Goal: Task Accomplishment & Management: Complete application form

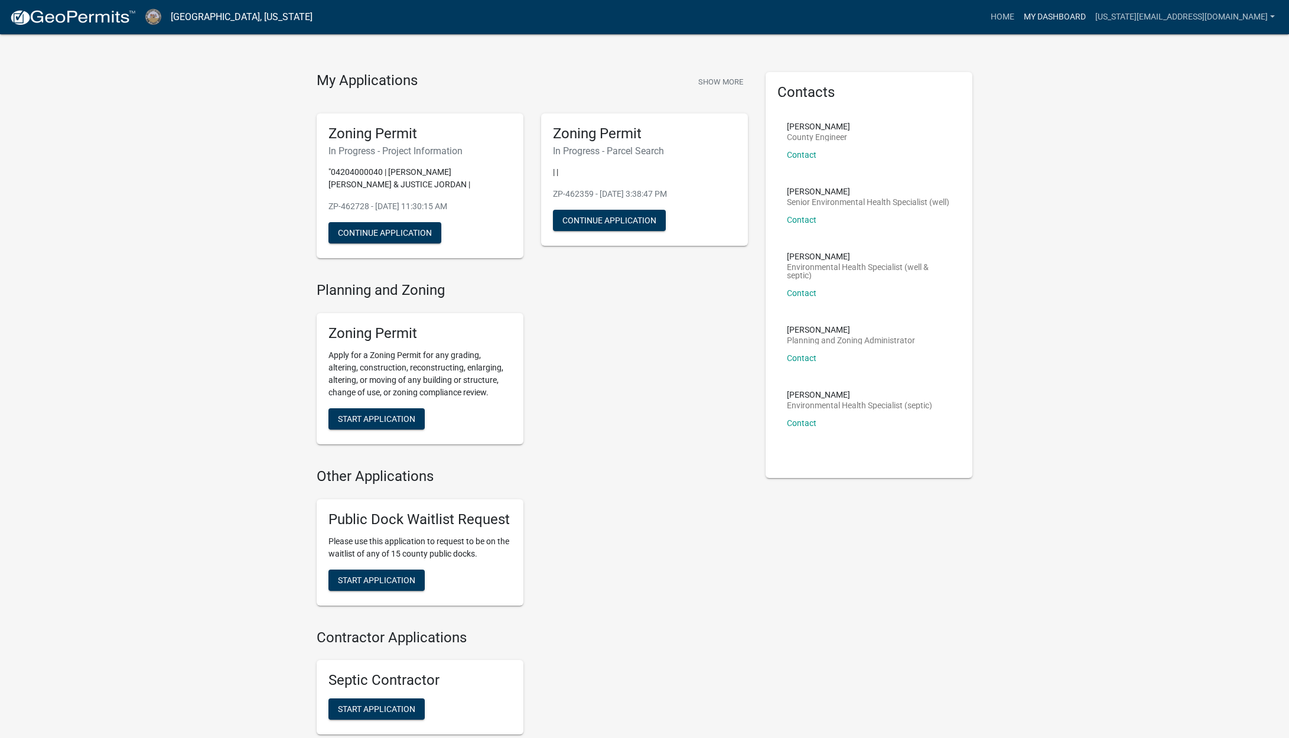
scroll to position [12, 0]
click at [1090, 19] on link "My Dashboard" at bounding box center [1054, 17] width 71 height 22
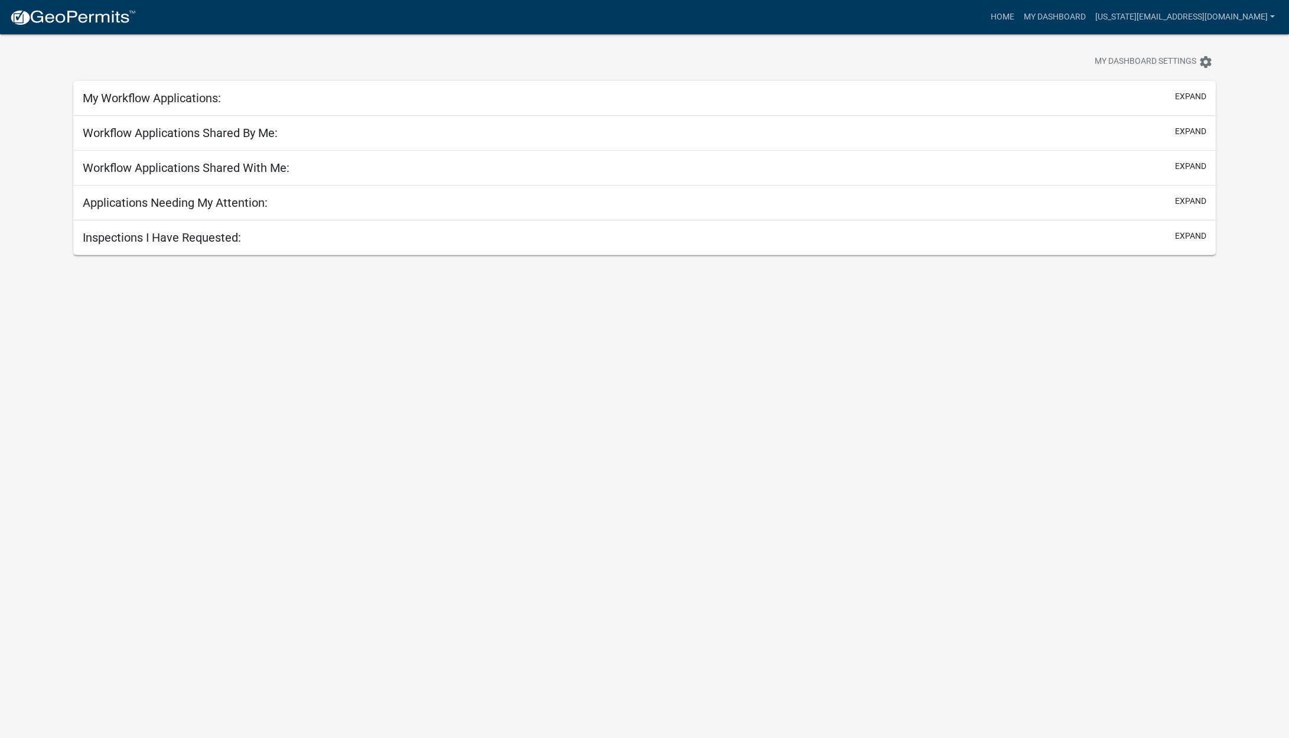
scroll to position [34, 0]
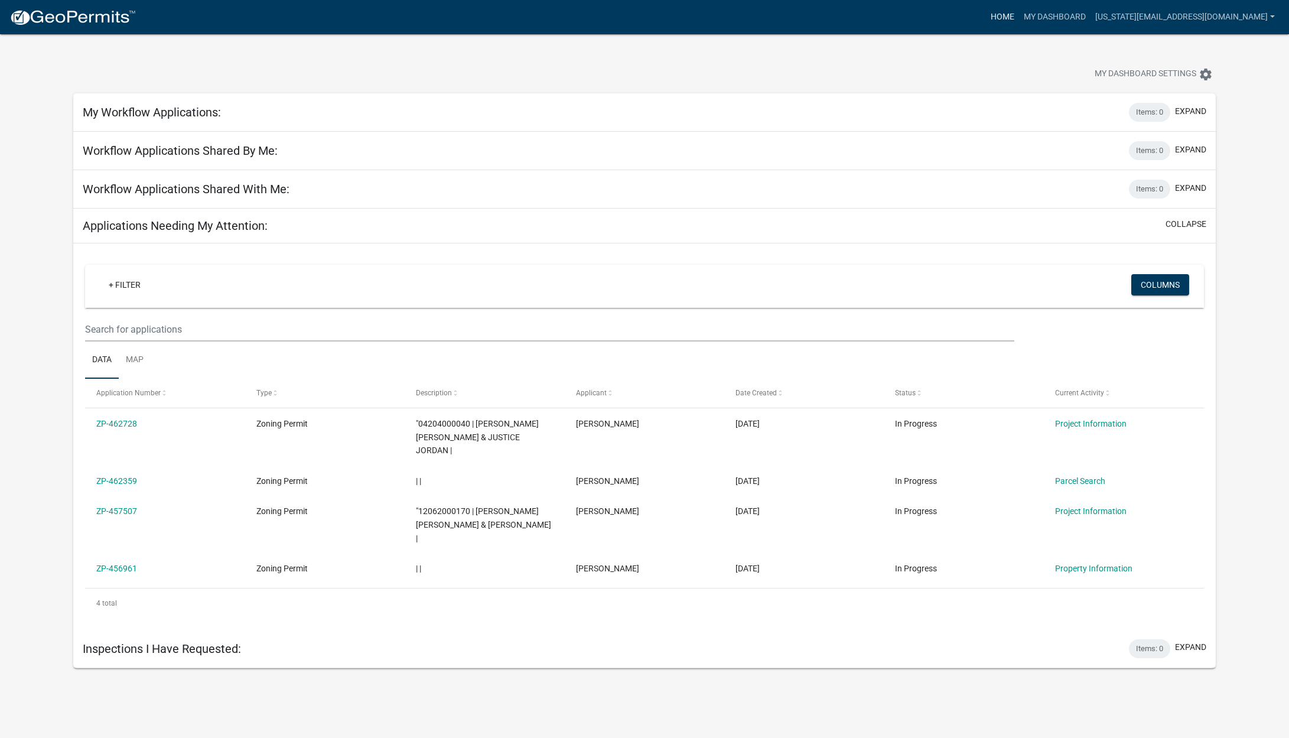
click at [1019, 21] on link "Home" at bounding box center [1002, 17] width 33 height 22
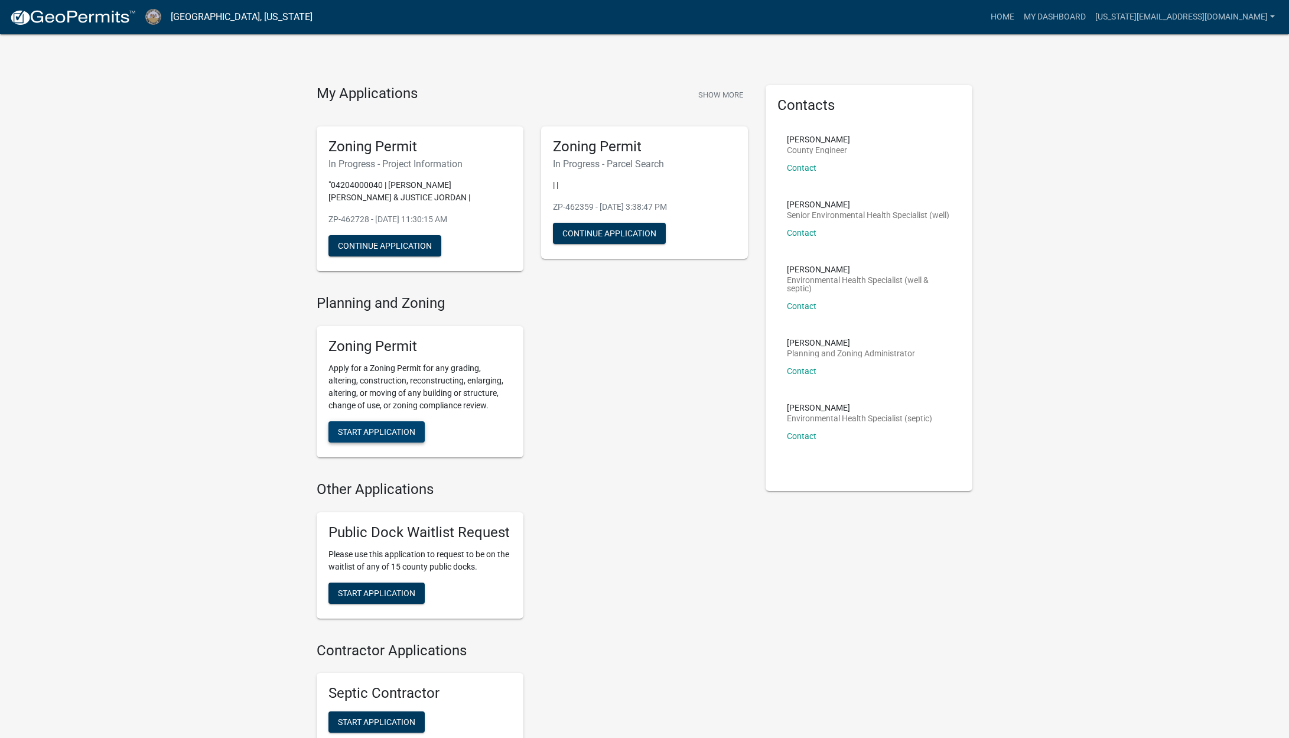
click at [368, 425] on button "Start Application" at bounding box center [376, 431] width 96 height 21
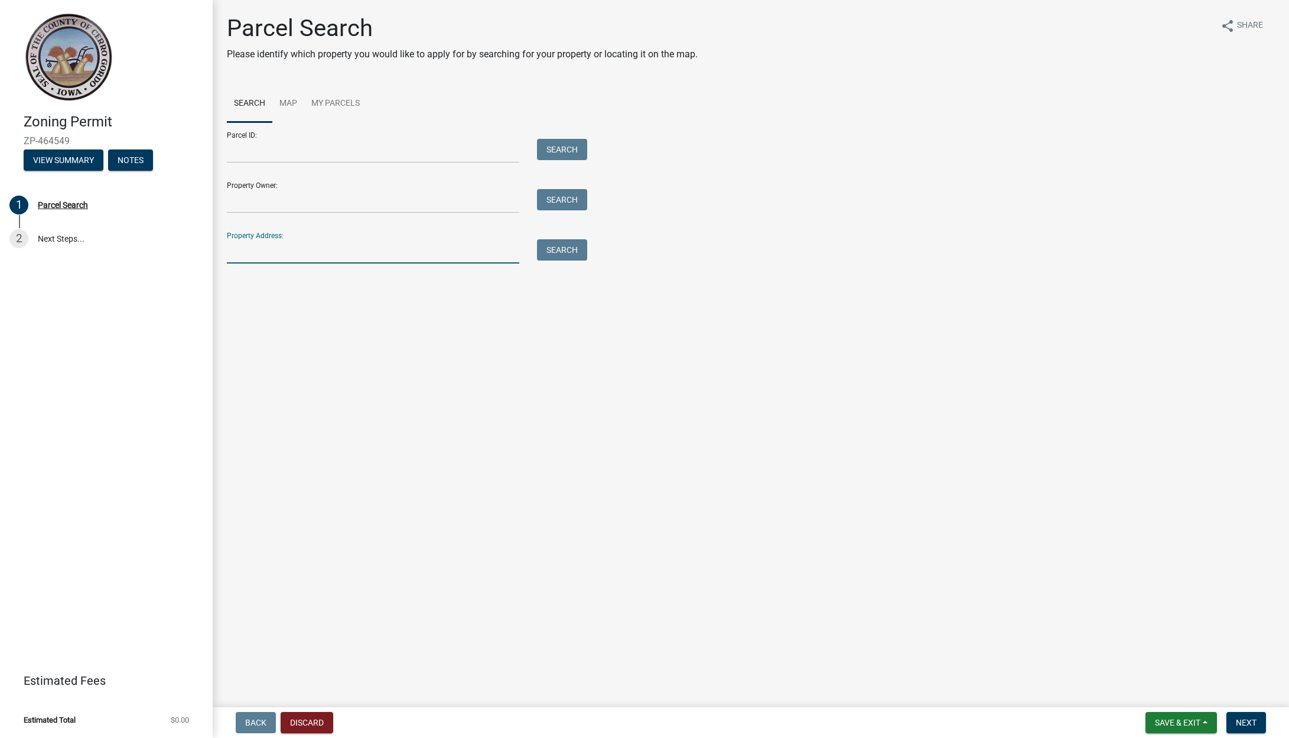
click at [294, 256] on input "Property Address:" at bounding box center [373, 251] width 292 height 24
paste input "[STREET_ADDRESS]"
type input "[STREET_ADDRESS]"
click at [574, 246] on button "Search" at bounding box center [562, 249] width 50 height 21
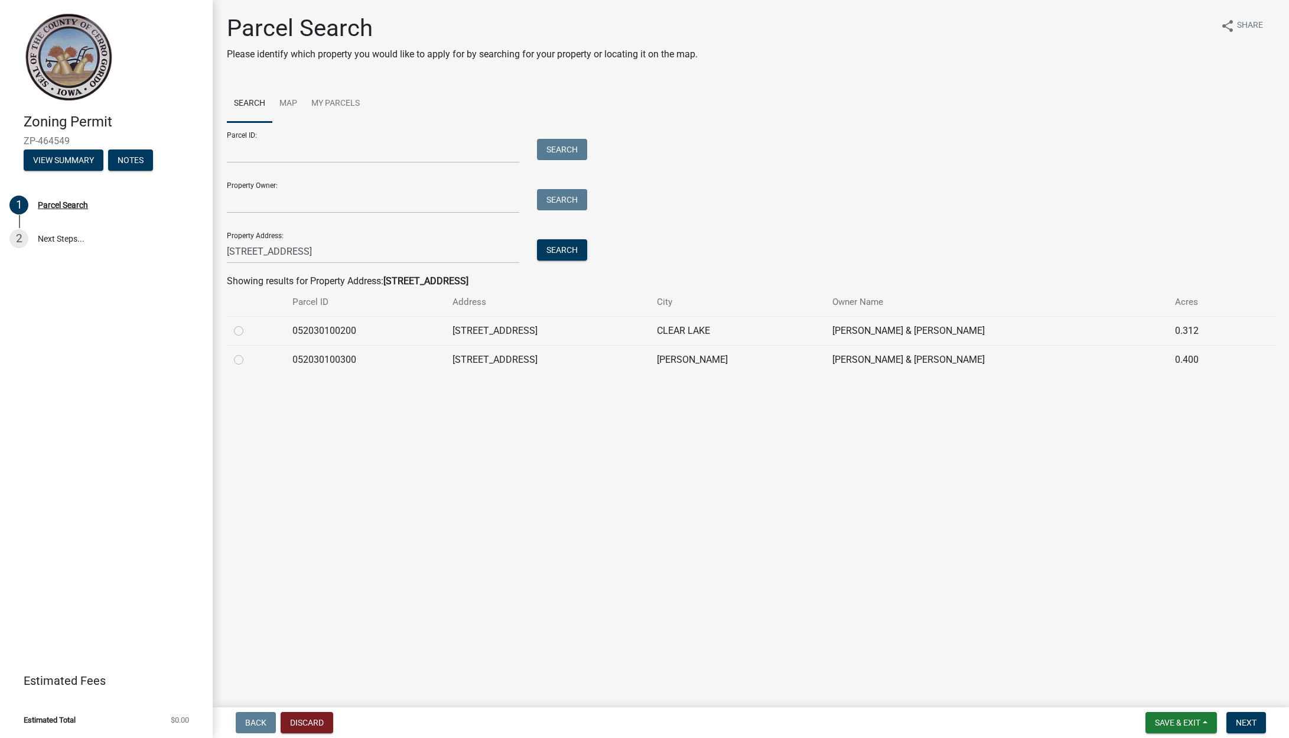
click at [248, 353] on label at bounding box center [248, 353] width 0 height 0
click at [248, 358] on input "radio" at bounding box center [252, 357] width 8 height 8
radio input "true"
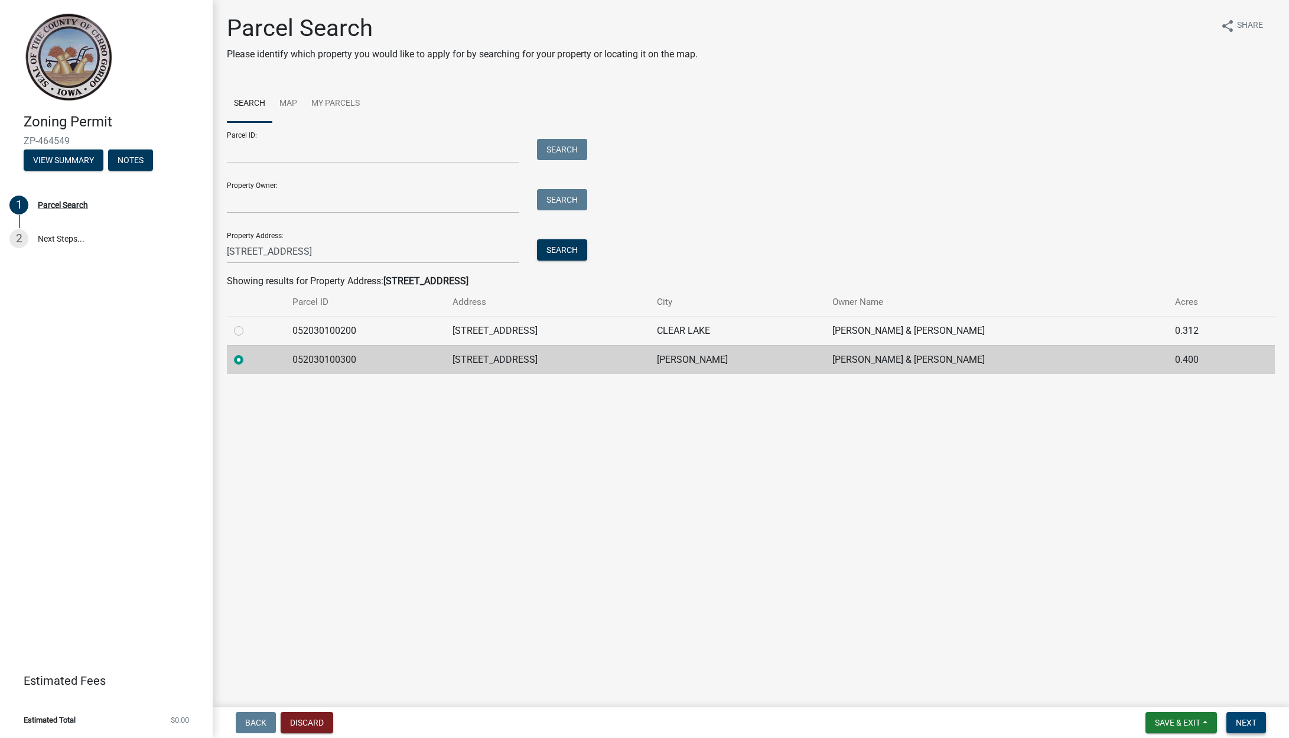
click at [1258, 719] on button "Next" at bounding box center [1246, 722] width 40 height 21
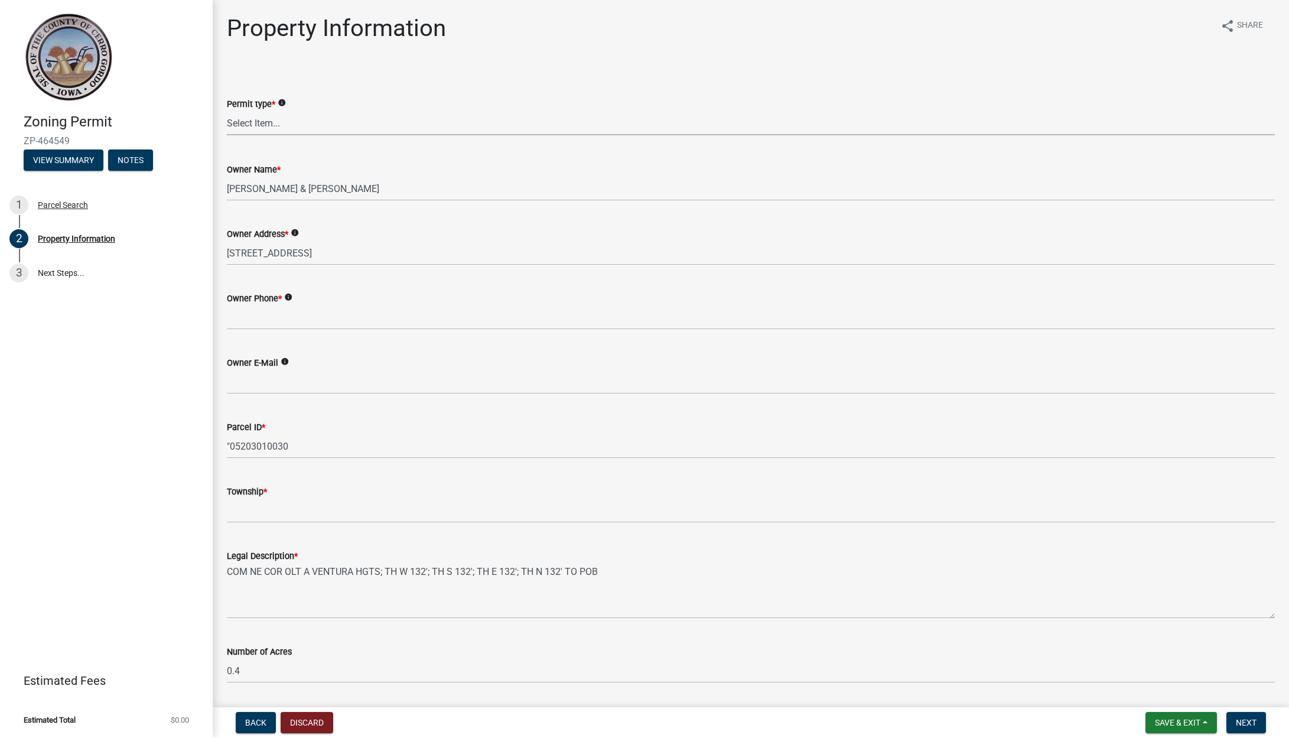
click at [261, 121] on select "Select Item... New Request Permit Renewal" at bounding box center [751, 123] width 1048 height 24
click at [227, 111] on select "Select Item... New Request Permit Renewal" at bounding box center [751, 123] width 1048 height 24
select select "7a5a2478-5b3b-459e-a372-388ca56f6284"
click at [293, 331] on wm-data-entity-input "Owner Phone * info" at bounding box center [751, 307] width 1048 height 64
paste input "[PHONE_NUMBER]"
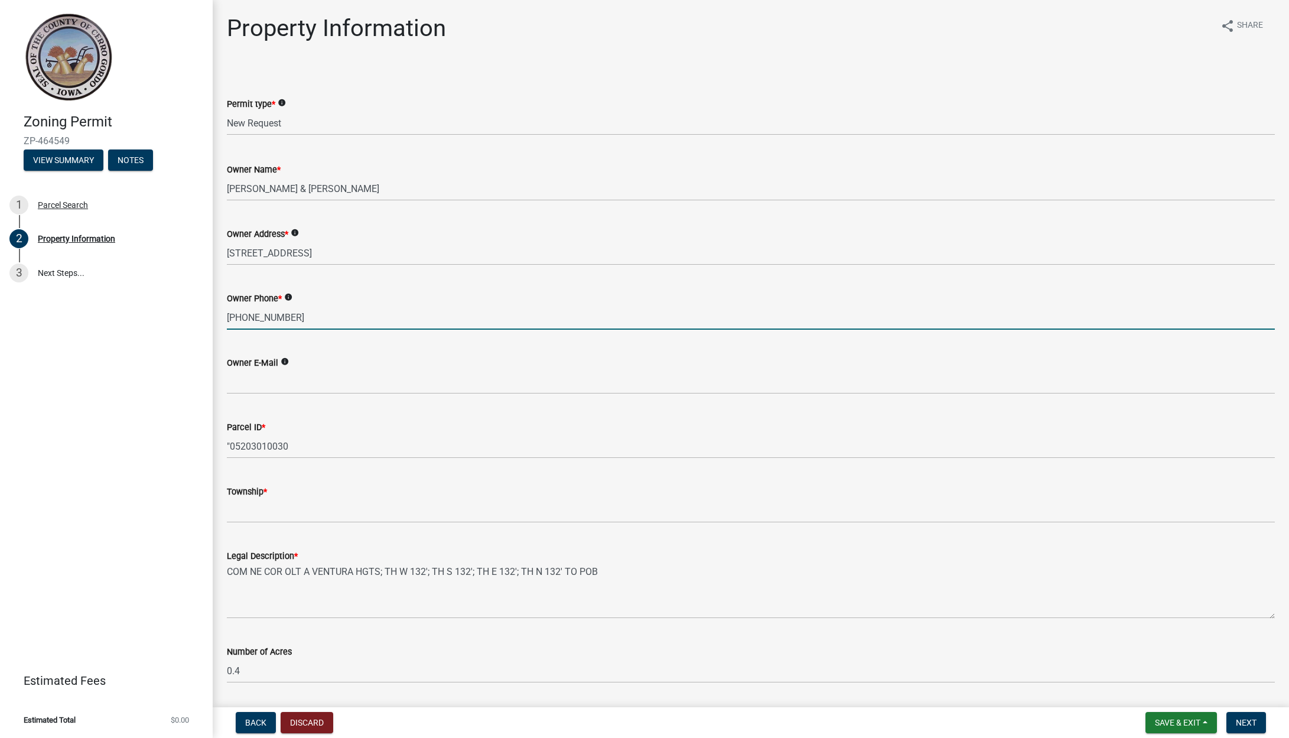
type input "[PHONE_NUMBER]"
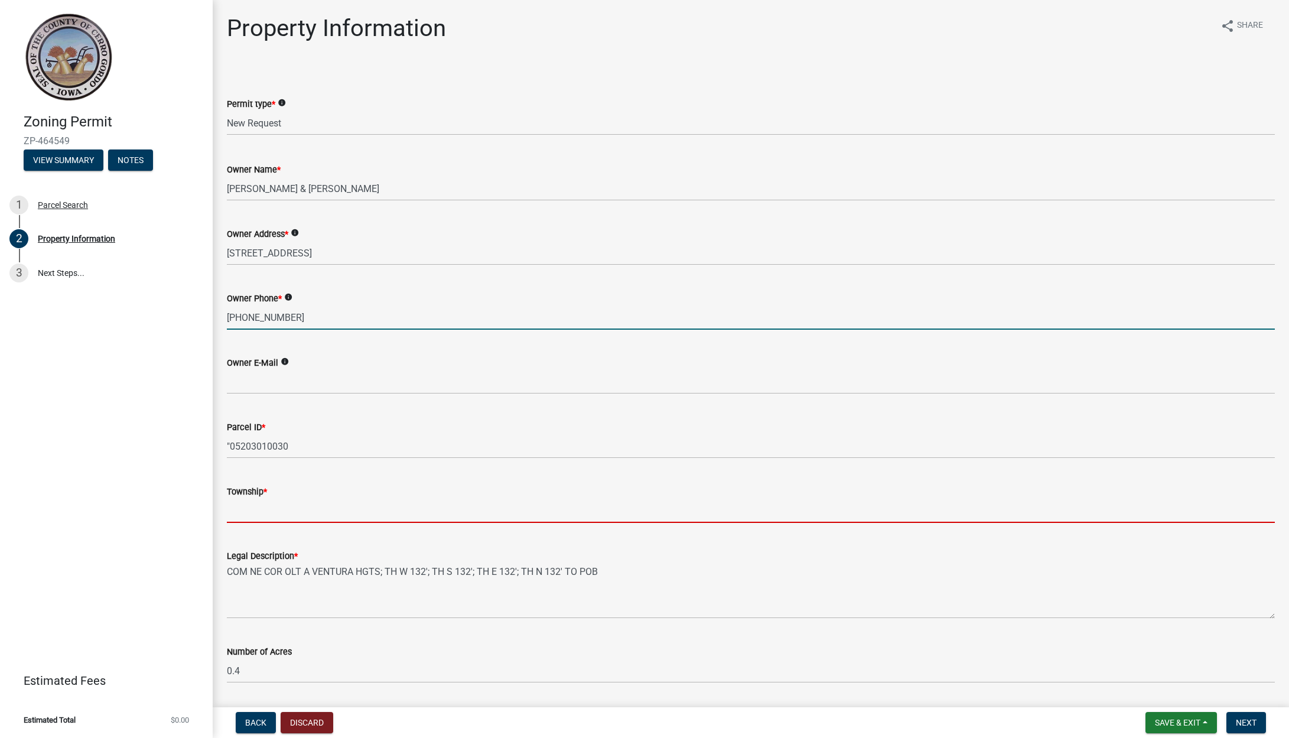
drag, startPoint x: 293, startPoint y: 509, endPoint x: 304, endPoint y: 508, distance: 10.6
click at [293, 509] on input "Township *" at bounding box center [751, 510] width 1048 height 24
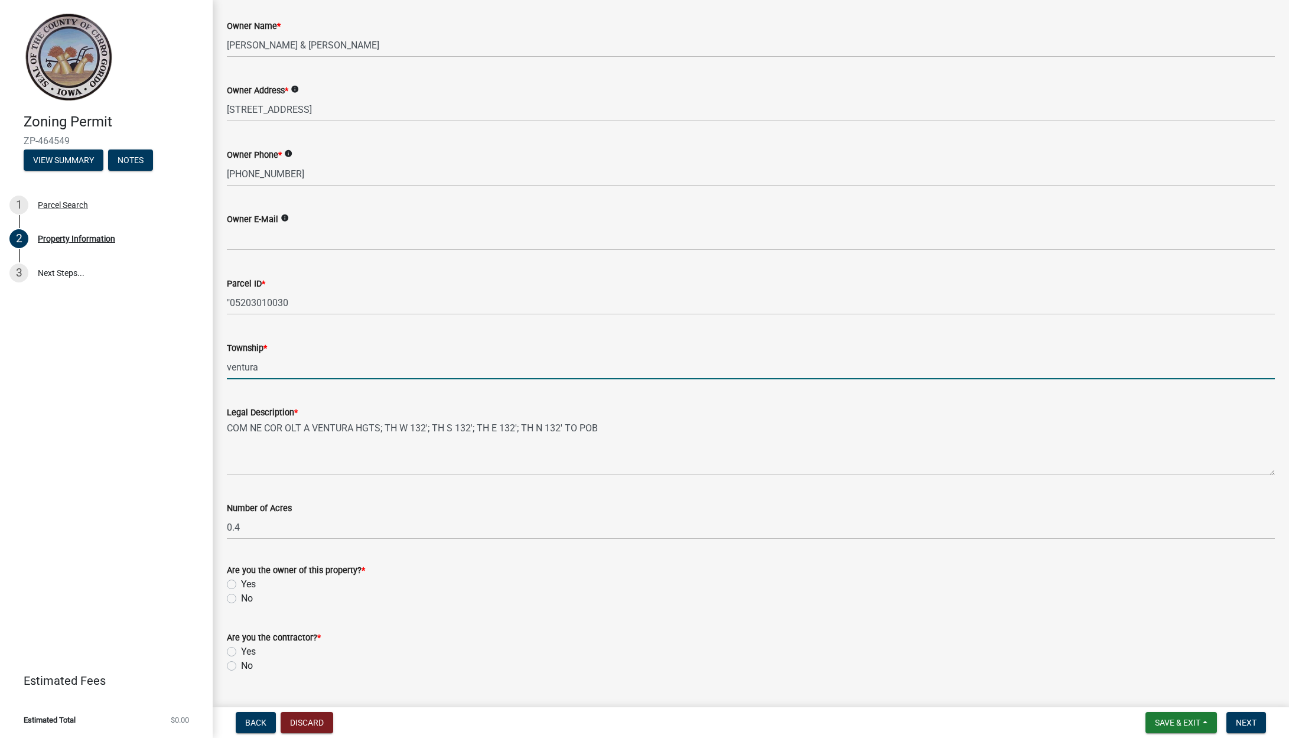
scroll to position [171, 0]
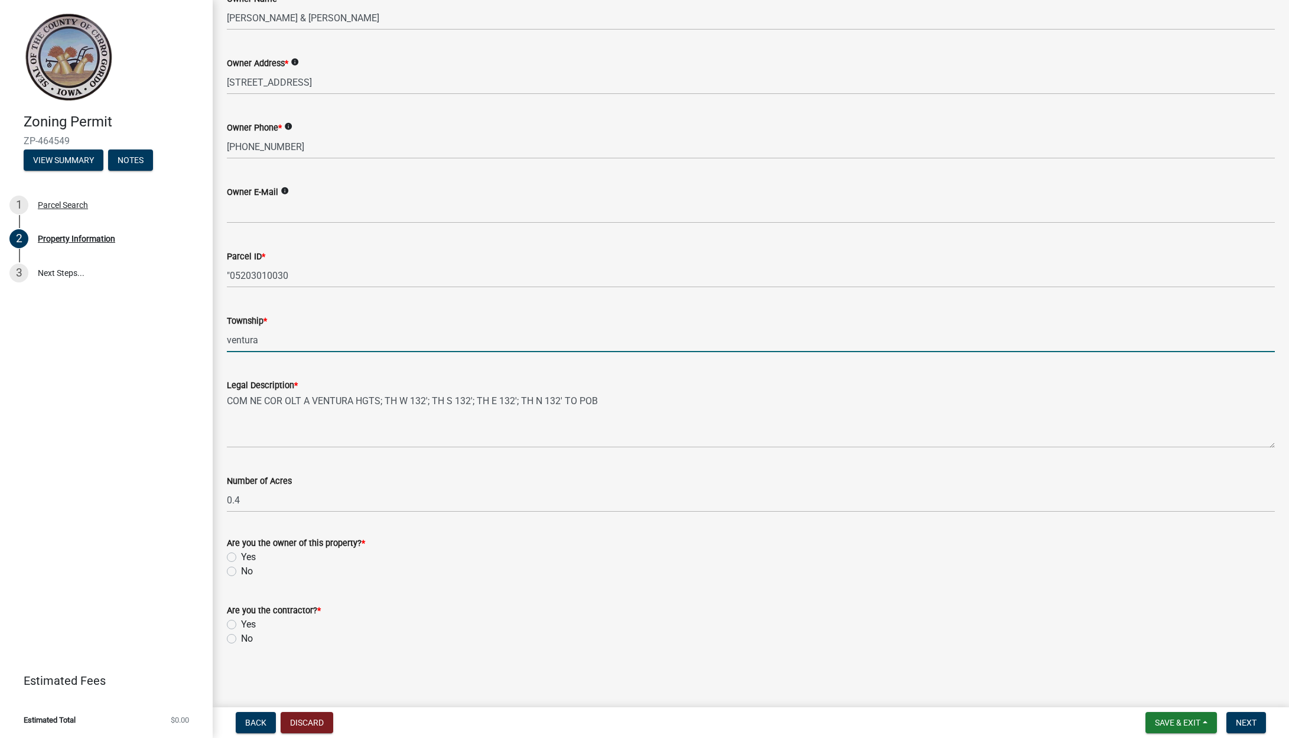
type input "ventura"
click at [241, 573] on label "No" at bounding box center [247, 571] width 12 height 14
click at [241, 572] on input "No" at bounding box center [245, 568] width 8 height 8
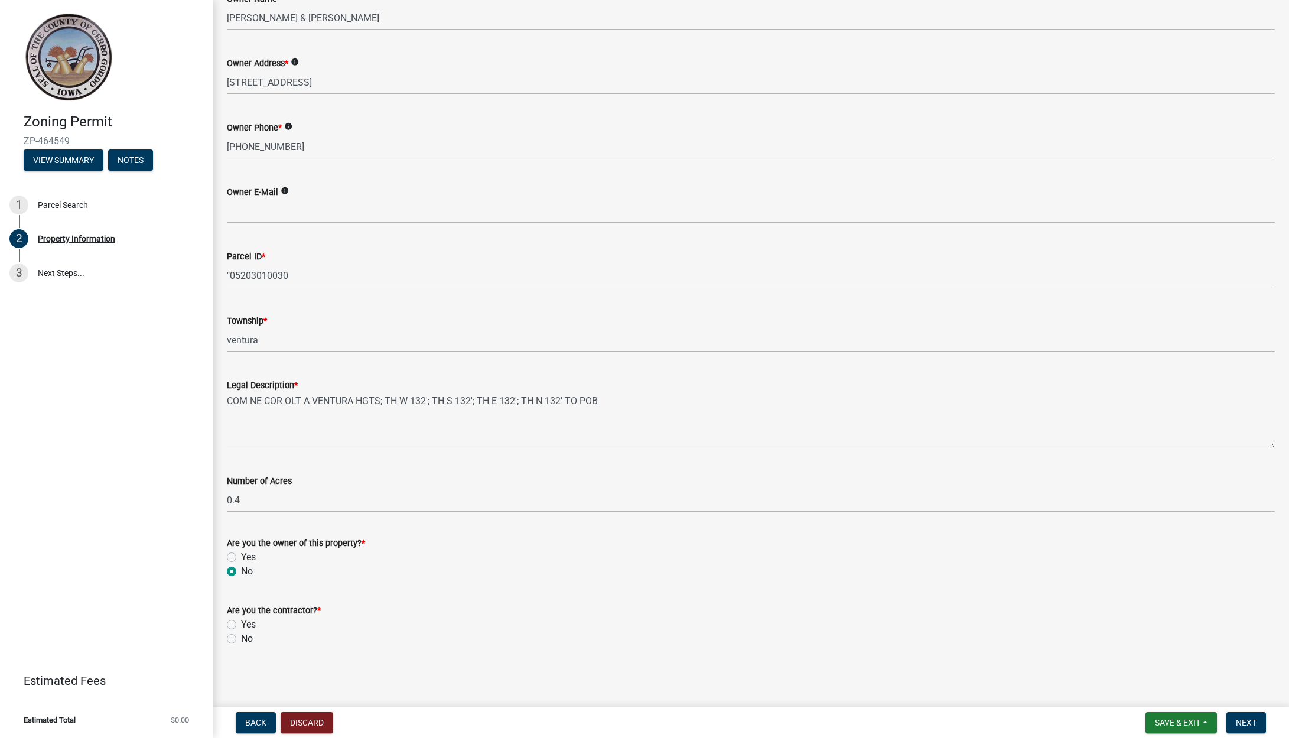
radio input "true"
drag, startPoint x: 232, startPoint y: 621, endPoint x: 371, endPoint y: 624, distance: 139.4
click at [241, 621] on label "Yes" at bounding box center [248, 624] width 15 height 14
click at [241, 621] on input "Yes" at bounding box center [245, 621] width 8 height 8
radio input "true"
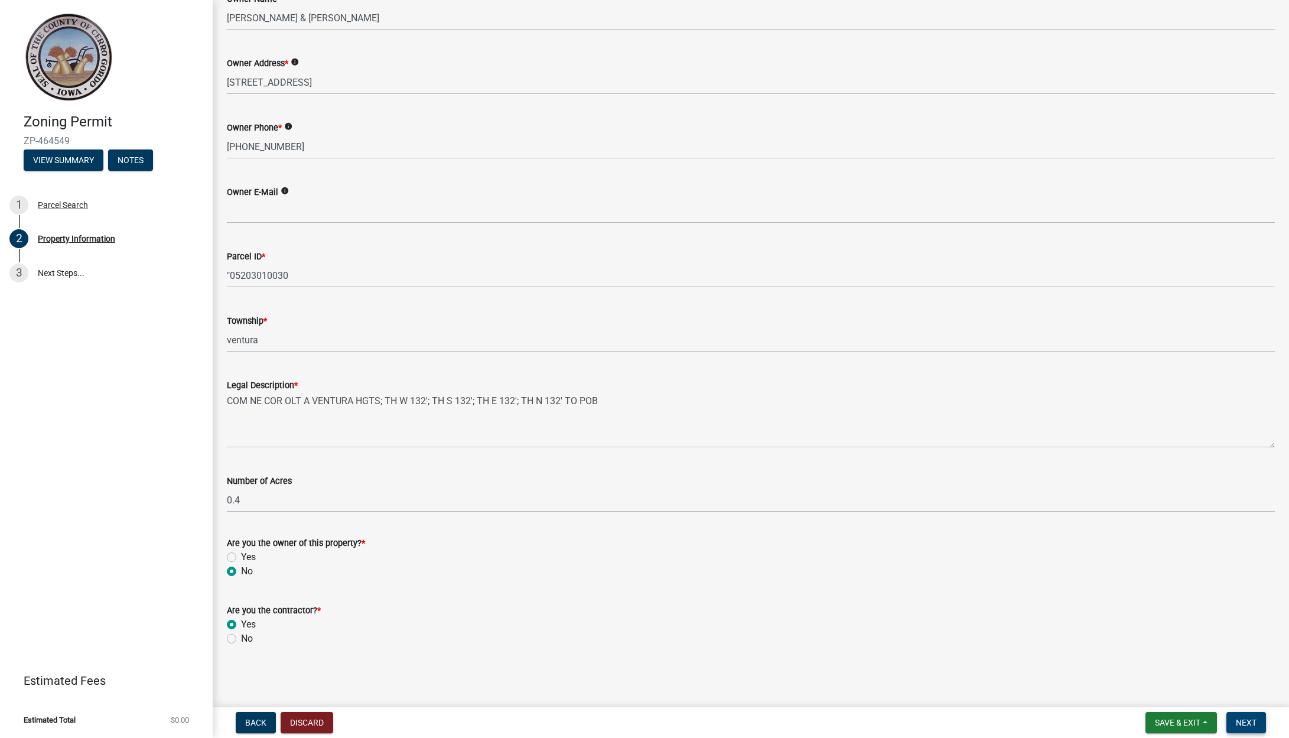
click at [1264, 730] on button "Next" at bounding box center [1246, 722] width 40 height 21
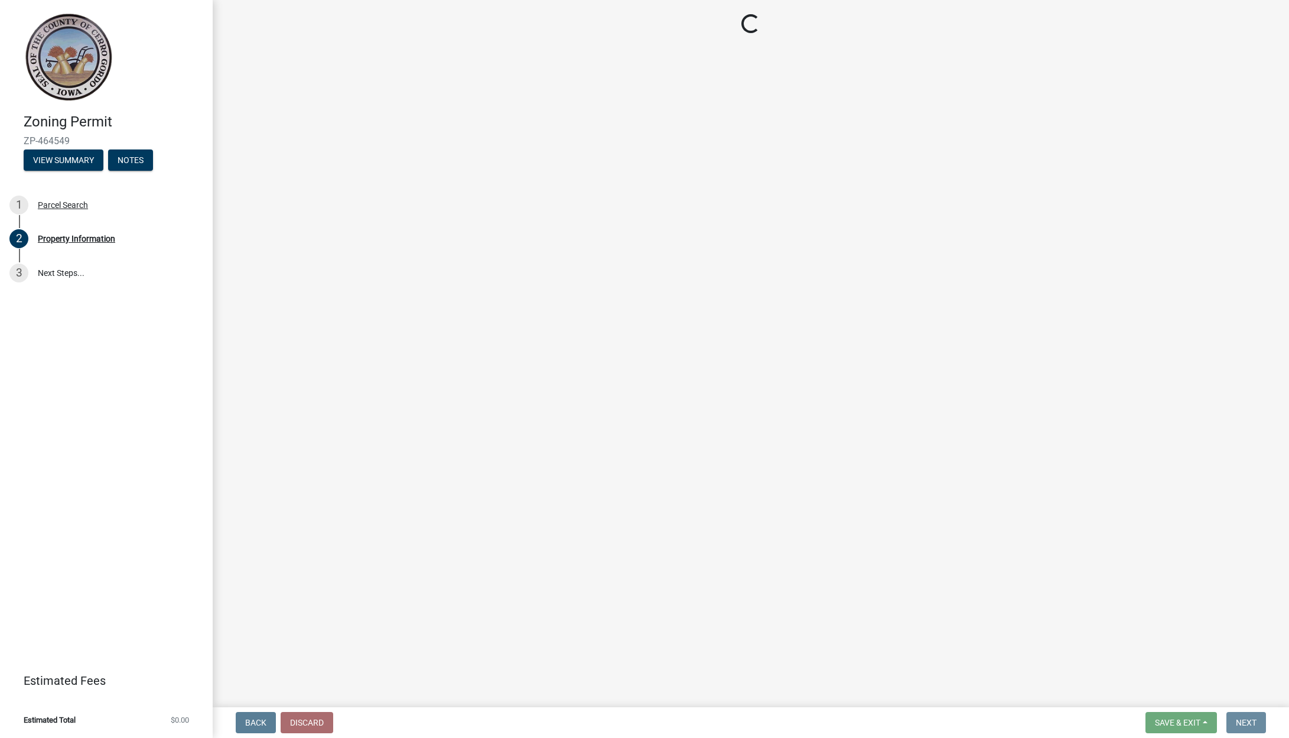
scroll to position [0, 0]
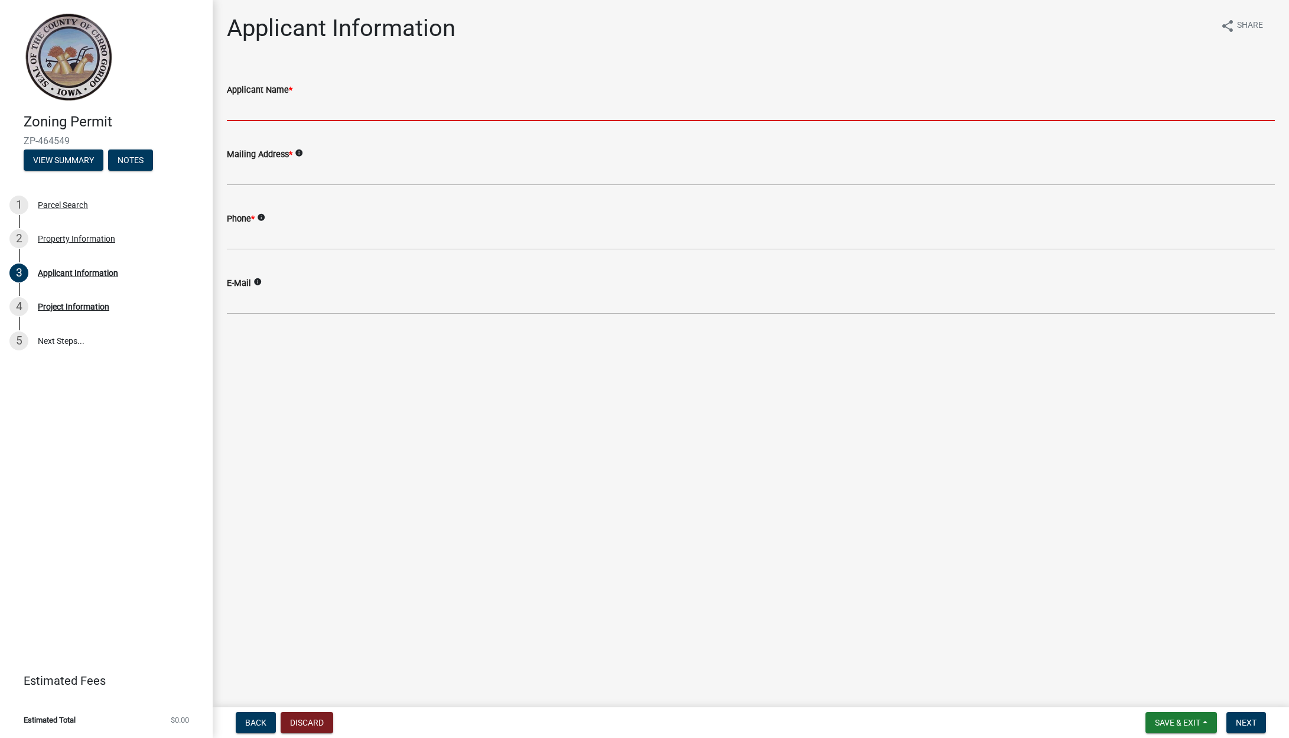
click at [377, 111] on input "Applicant Name *" at bounding box center [751, 109] width 1048 height 24
type input "PURELIGHT POWER"
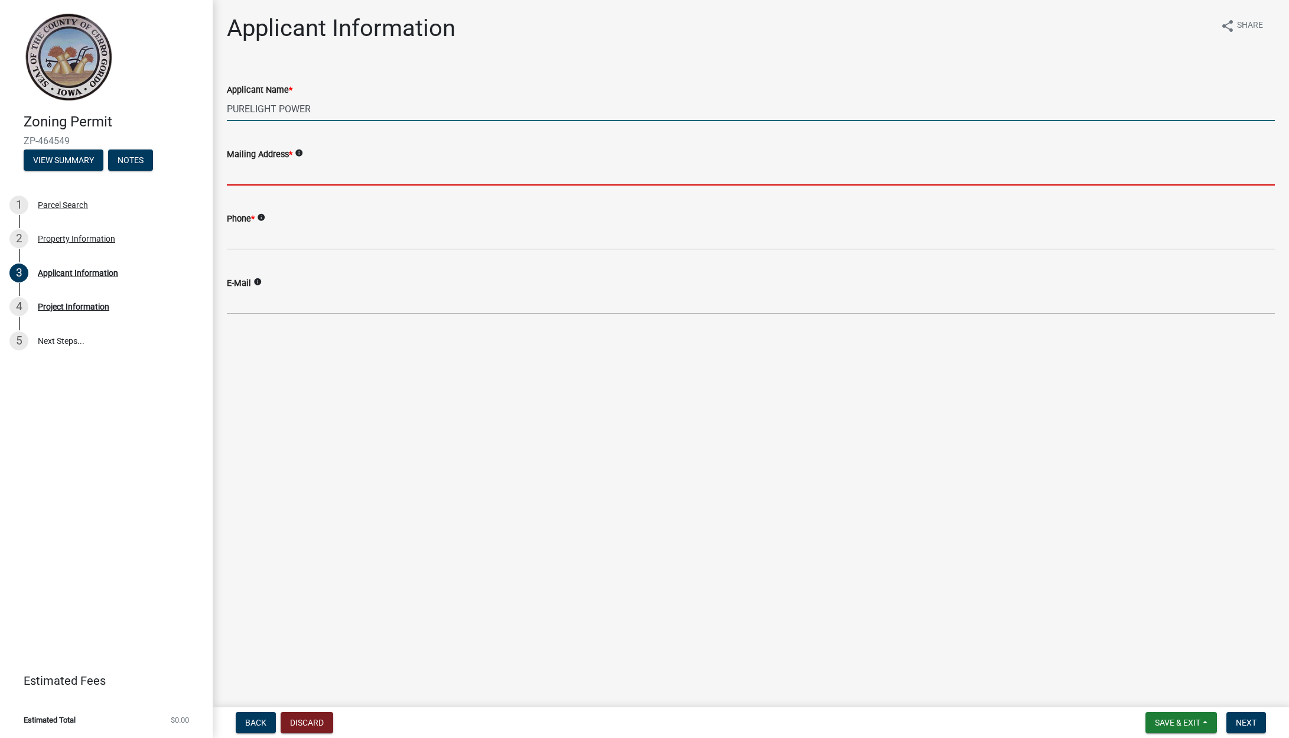
click at [316, 164] on input "Mailing Address *" at bounding box center [751, 173] width 1048 height 24
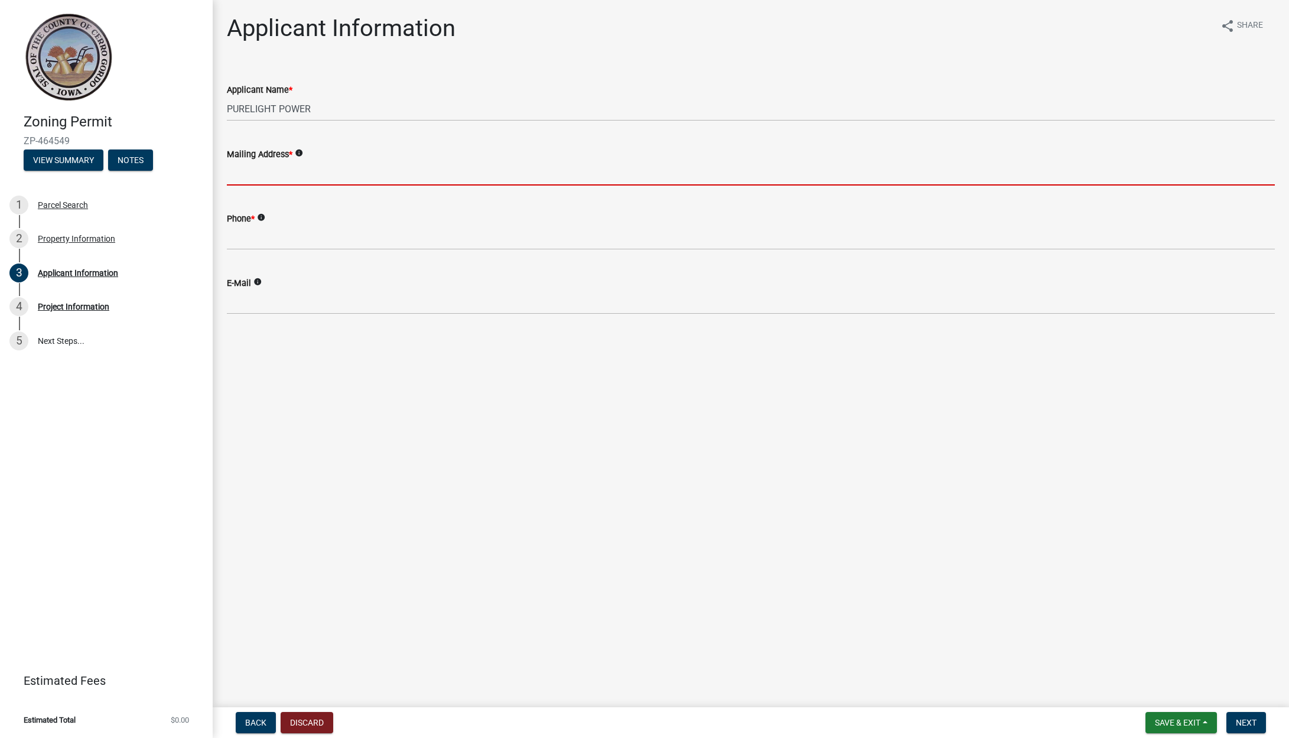
type input "[STREET_ADDRESS]"
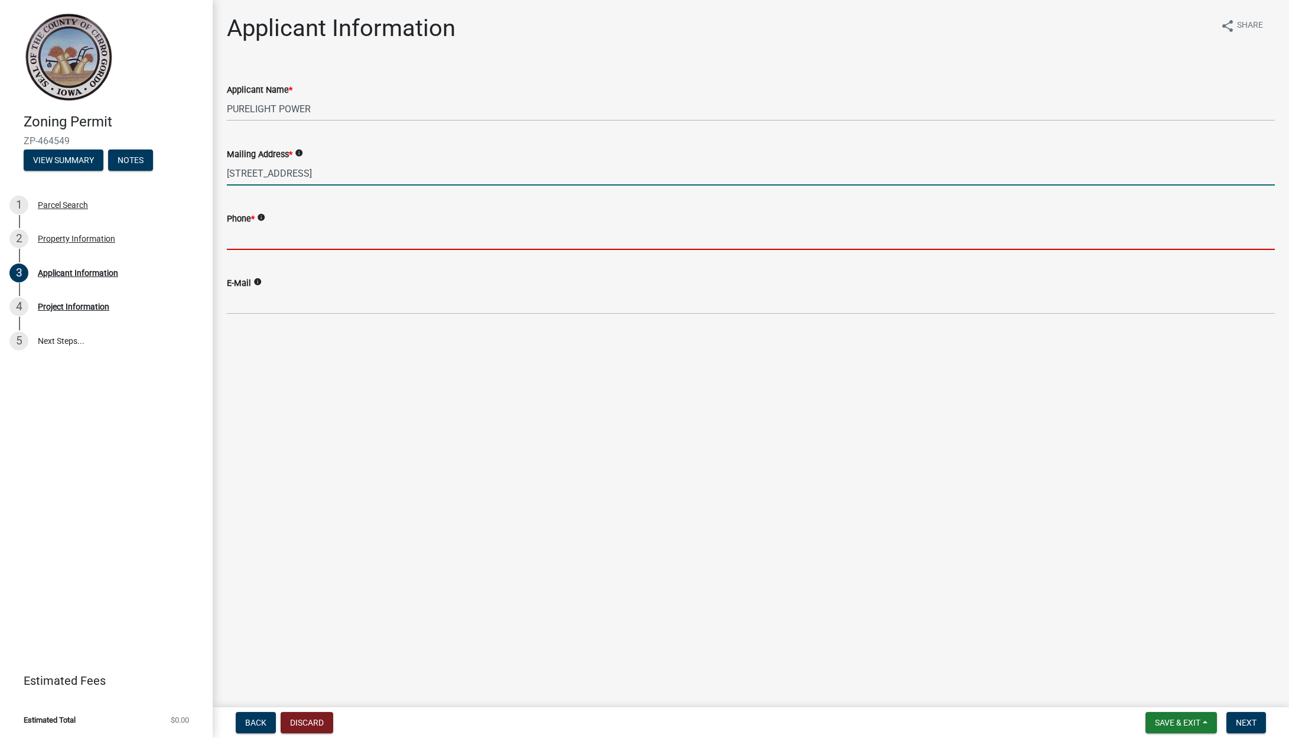
type input "5152766543"
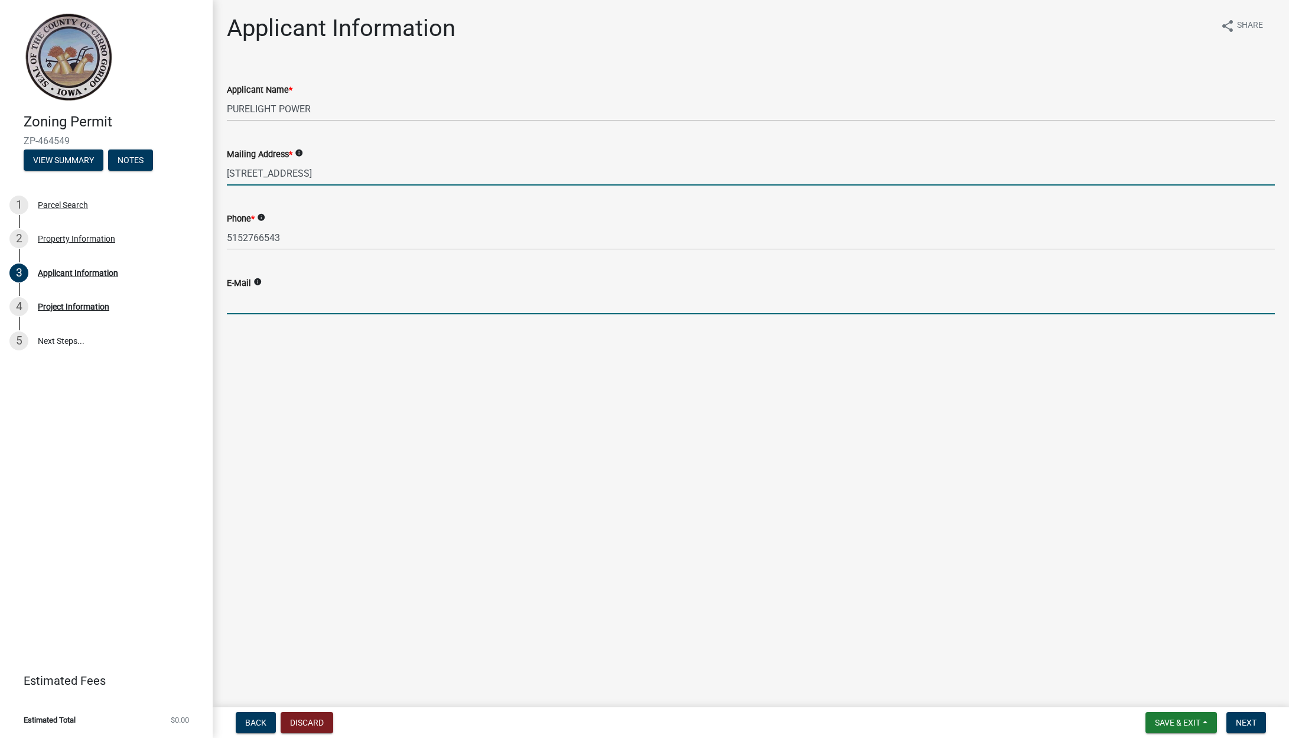
type input "[EMAIL_ADDRESS][DOMAIN_NAME]"
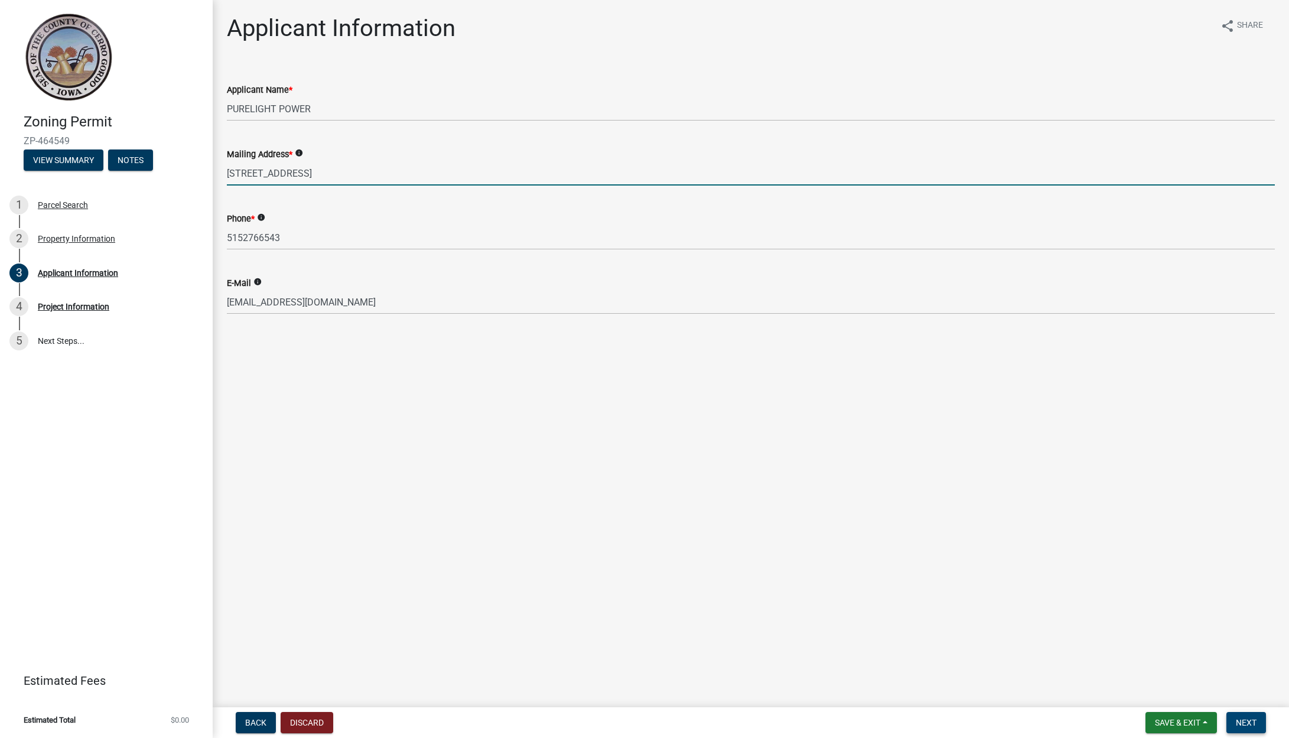
click at [1251, 721] on span "Next" at bounding box center [1245, 721] width 21 height 9
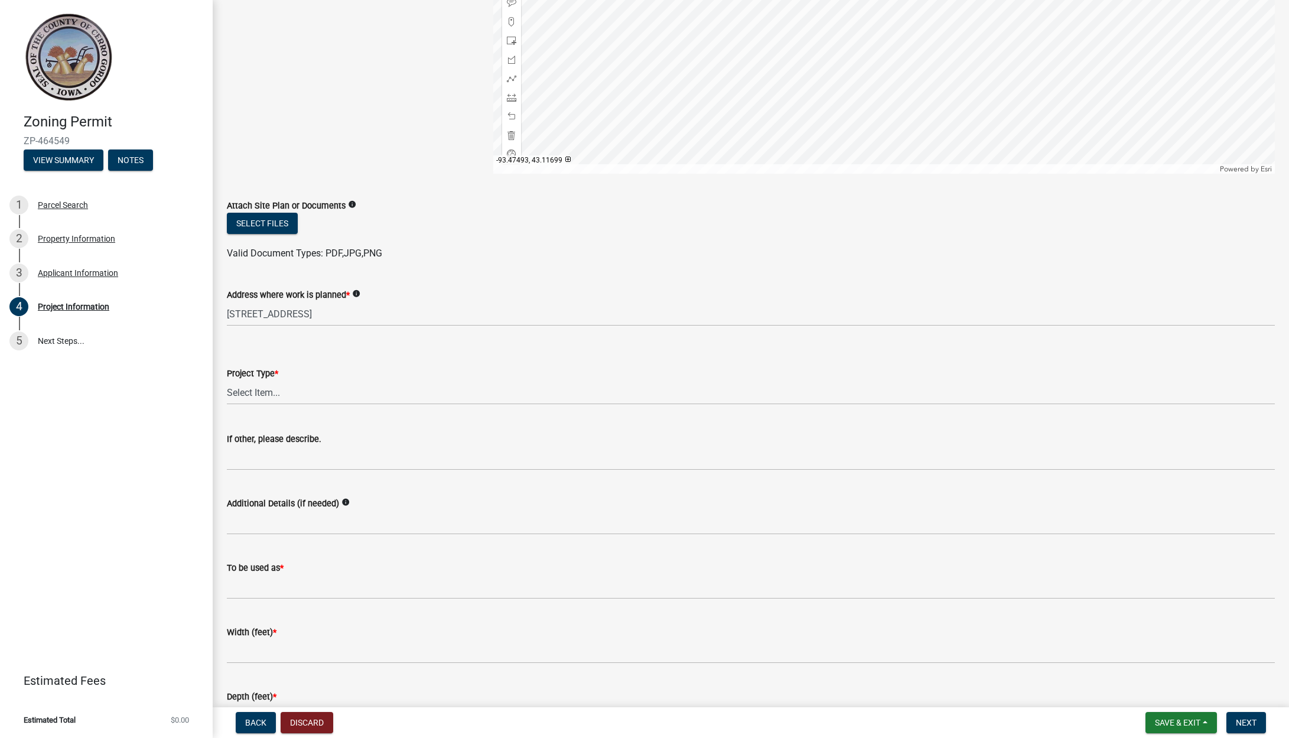
scroll to position [231, 0]
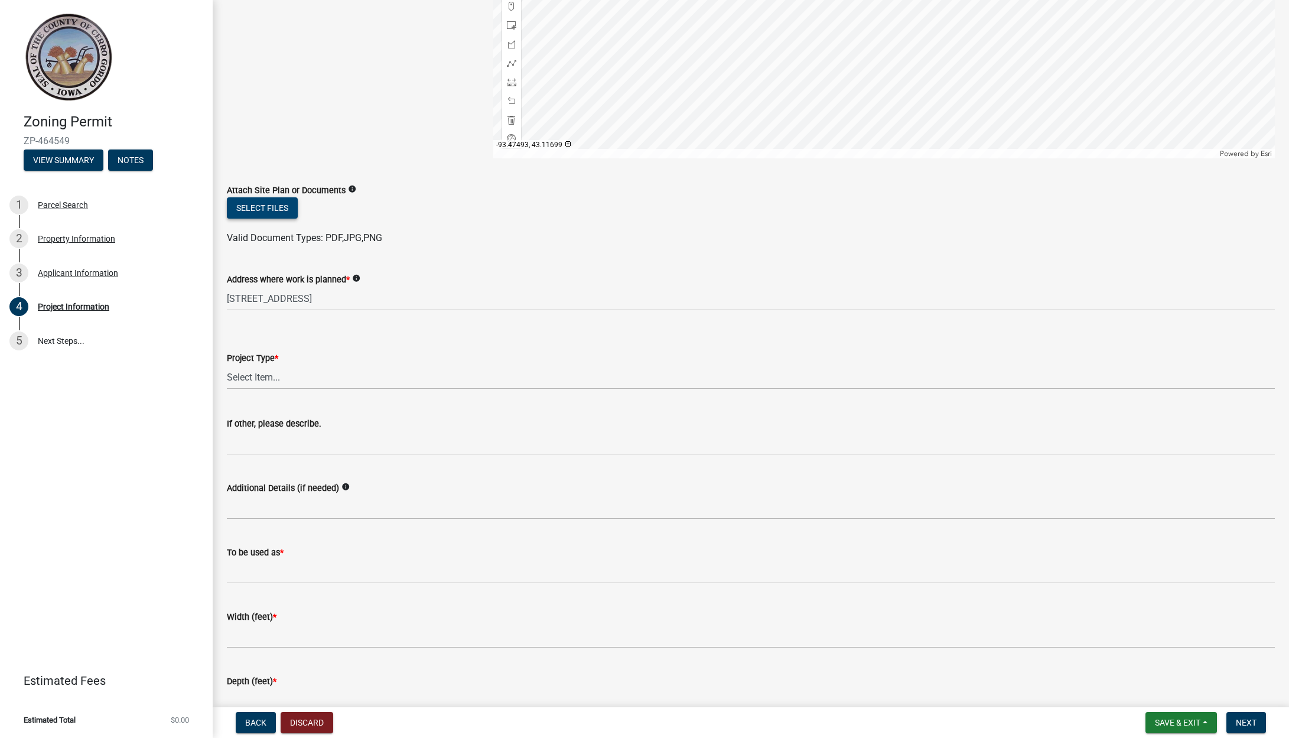
click at [247, 210] on button "Select files" at bounding box center [262, 207] width 71 height 21
click at [706, 377] on select "Select Item... Dwelling Dwelling addition Accessory building Accessory building…" at bounding box center [751, 377] width 1048 height 24
click at [483, 377] on select "Select Item... Dwelling Dwelling addition Accessory building Accessory building…" at bounding box center [751, 377] width 1048 height 24
click at [227, 365] on select "Select Item... Dwelling Dwelling addition Accessory building Accessory building…" at bounding box center [751, 377] width 1048 height 24
select select "c33da19a-5b3e-4f51-a669-d4d436de7689"
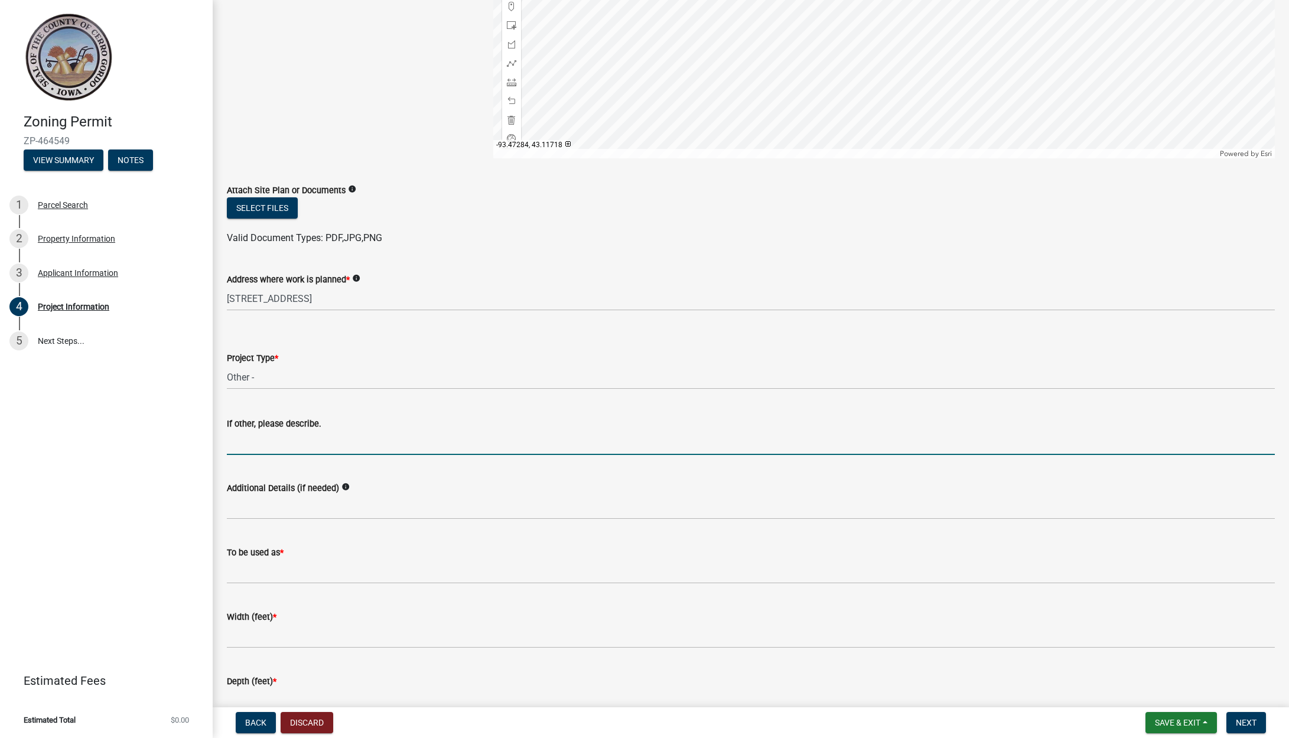
click at [516, 451] on input "If other, please describe." at bounding box center [751, 442] width 1048 height 24
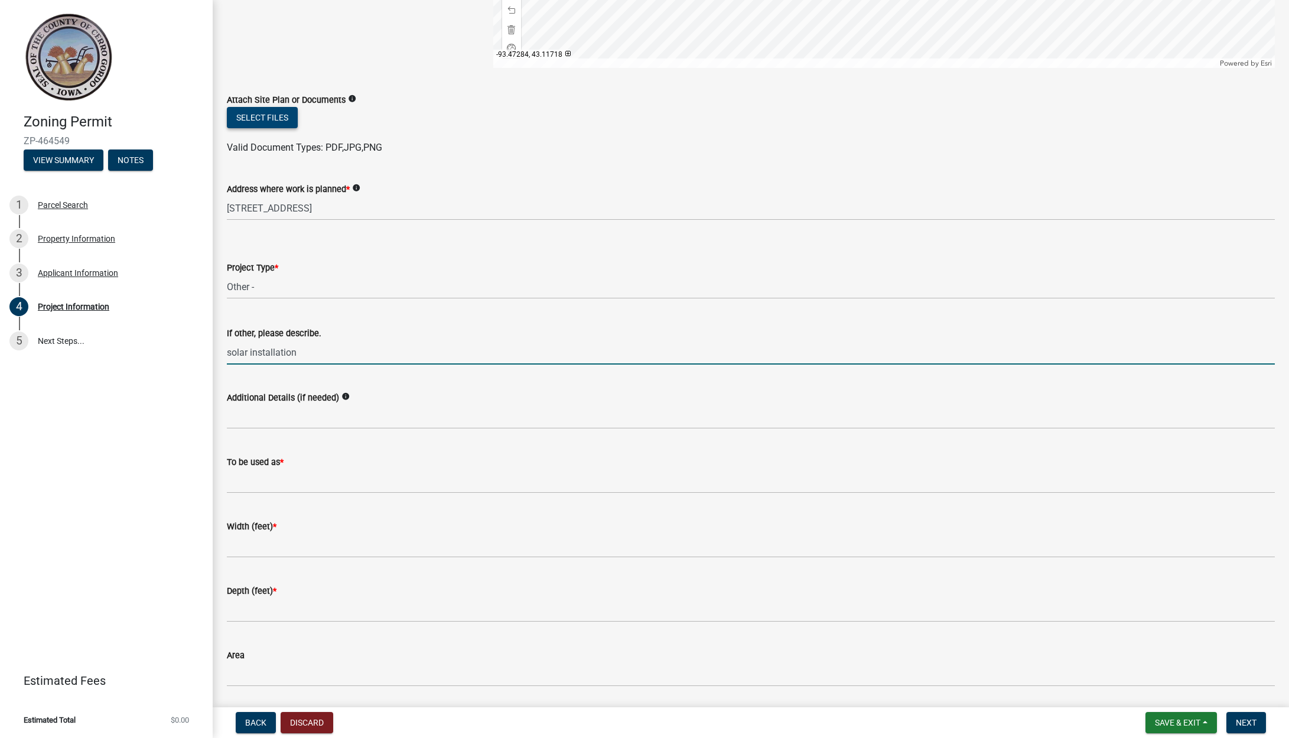
type input "solar installation"
click at [270, 125] on button "Select files" at bounding box center [262, 117] width 71 height 21
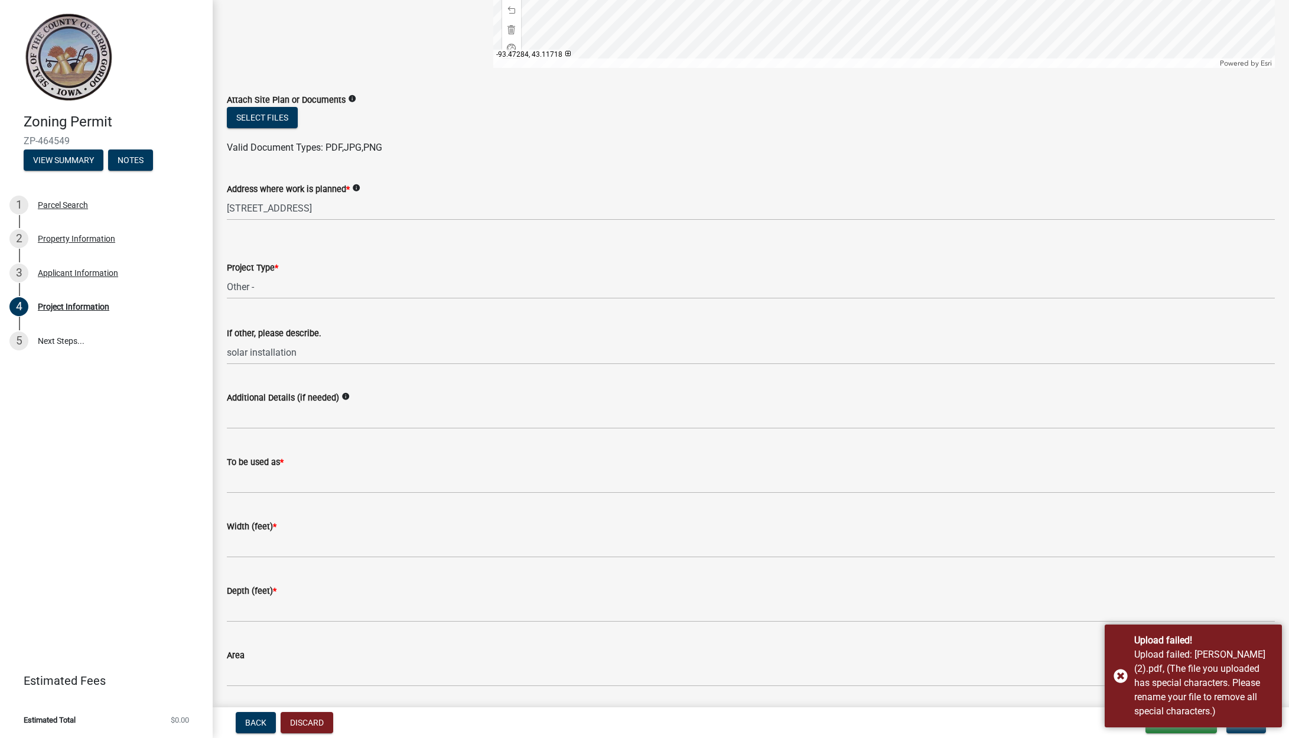
click at [766, 455] on div "To be used as *" at bounding box center [751, 462] width 1048 height 14
click at [261, 127] on button "Select files" at bounding box center [262, 117] width 71 height 21
click at [1119, 667] on div "Upload failed! Upload failed: [PERSON_NAME] (2).pdf, (The file you uploaded has…" at bounding box center [1192, 675] width 177 height 103
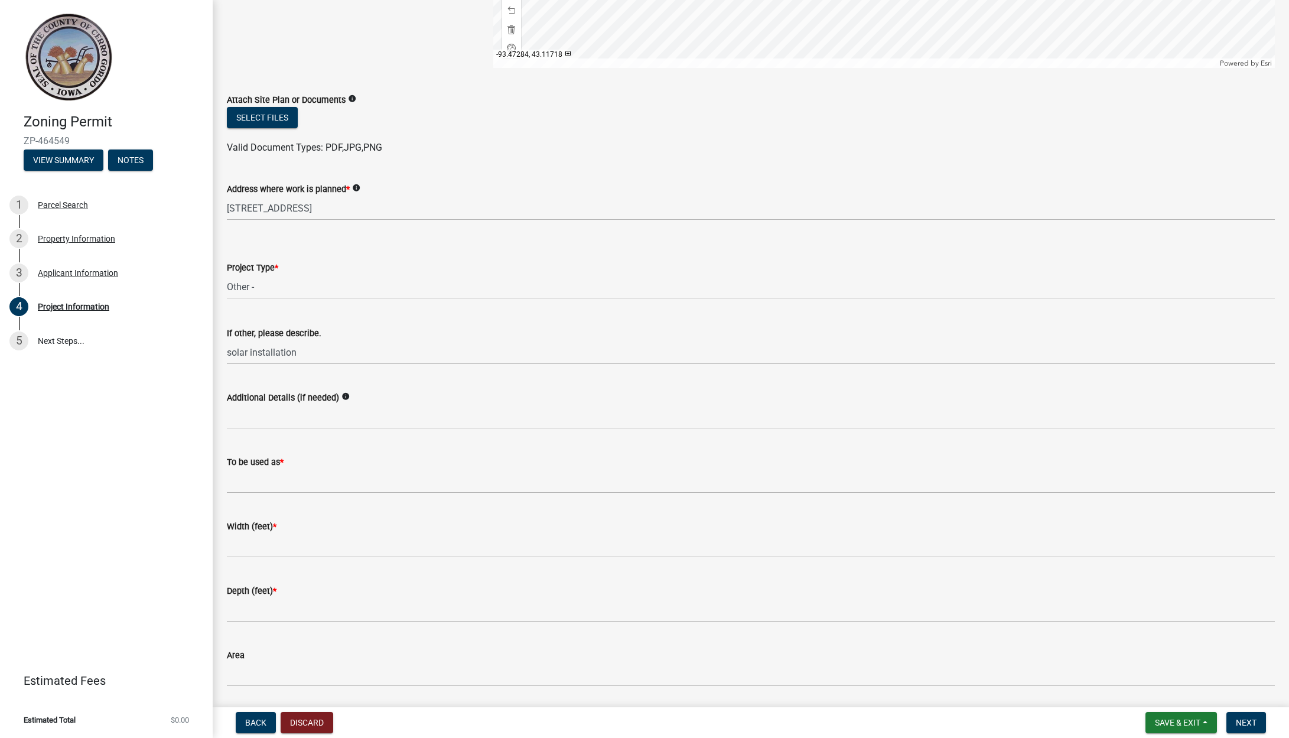
scroll to position [313, 0]
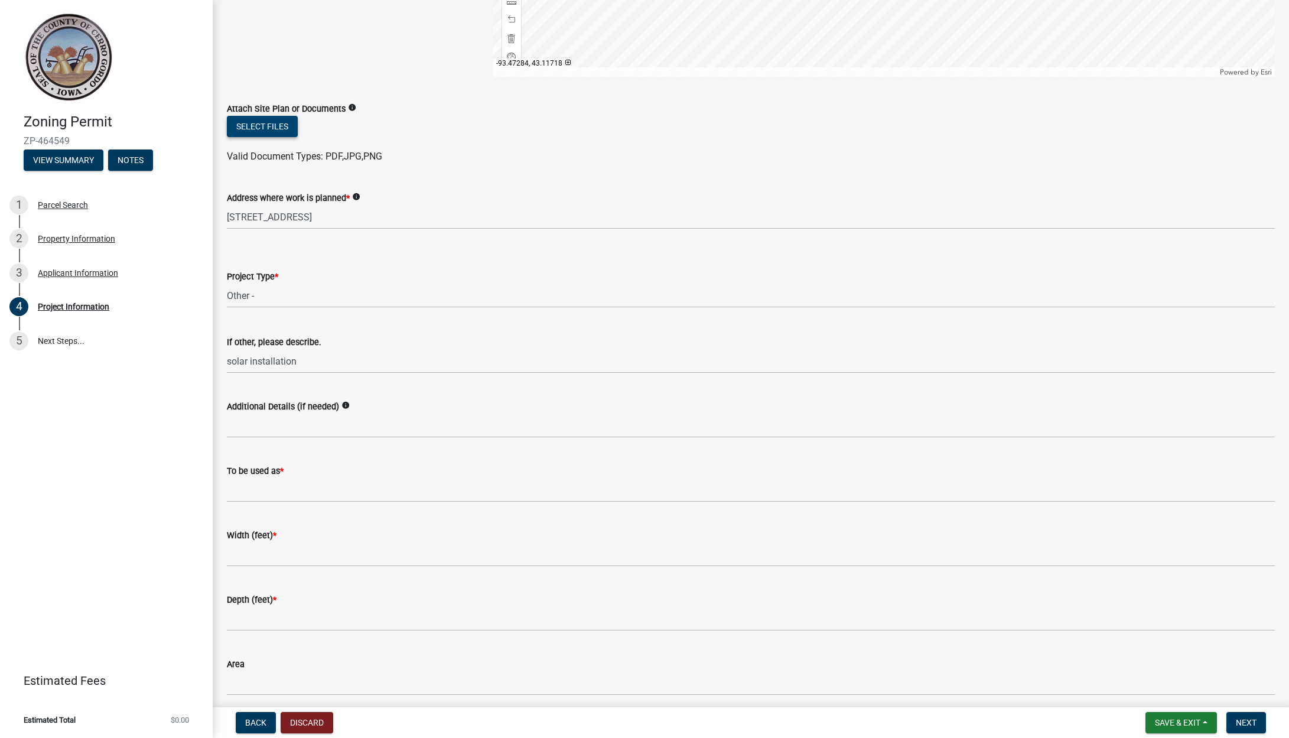
click at [255, 136] on button "Select files" at bounding box center [262, 126] width 71 height 21
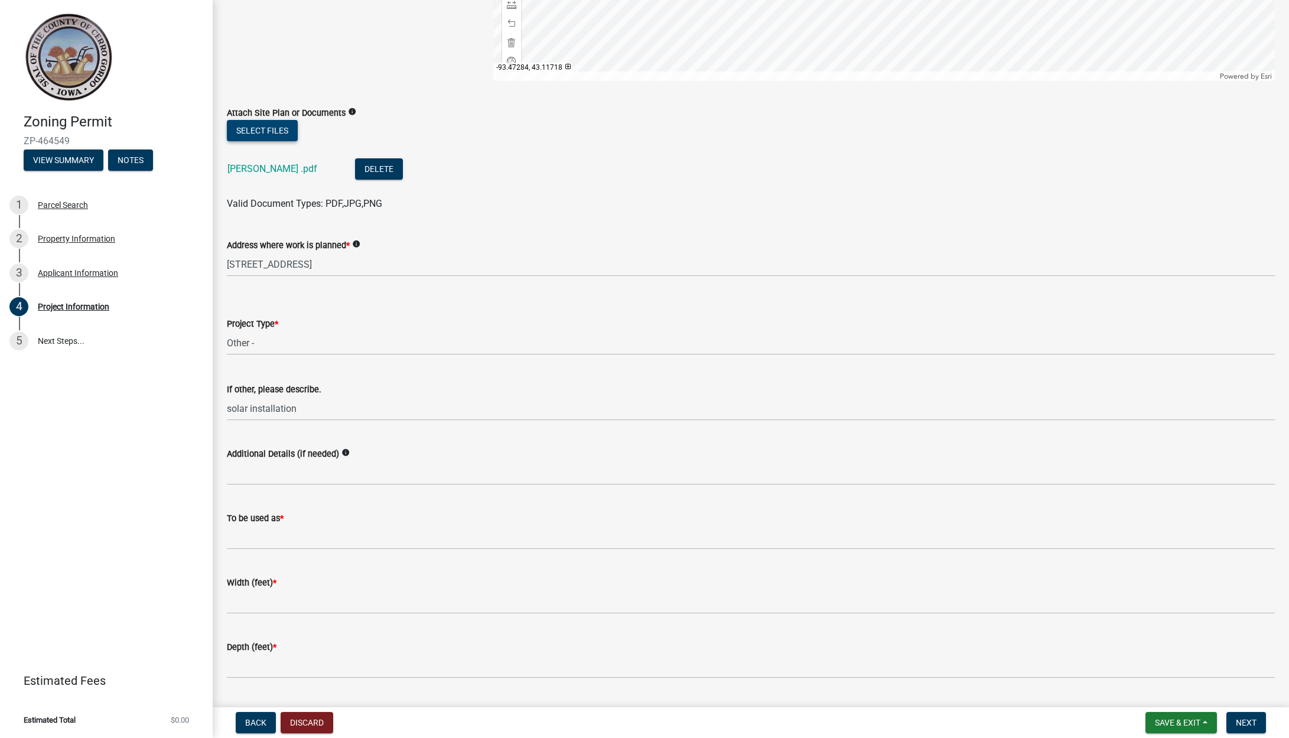
scroll to position [378, 0]
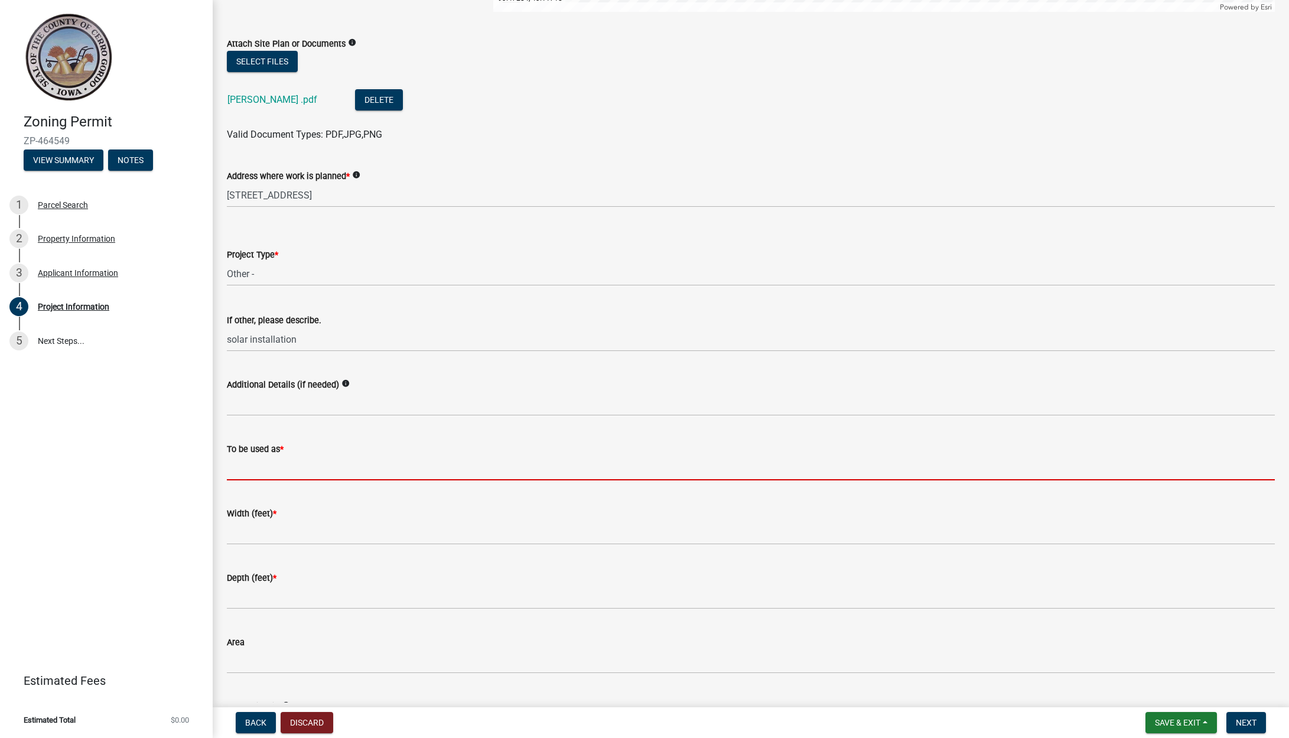
click at [321, 473] on input "To be used as *" at bounding box center [751, 468] width 1048 height 24
type input "RESIDENTIAL"
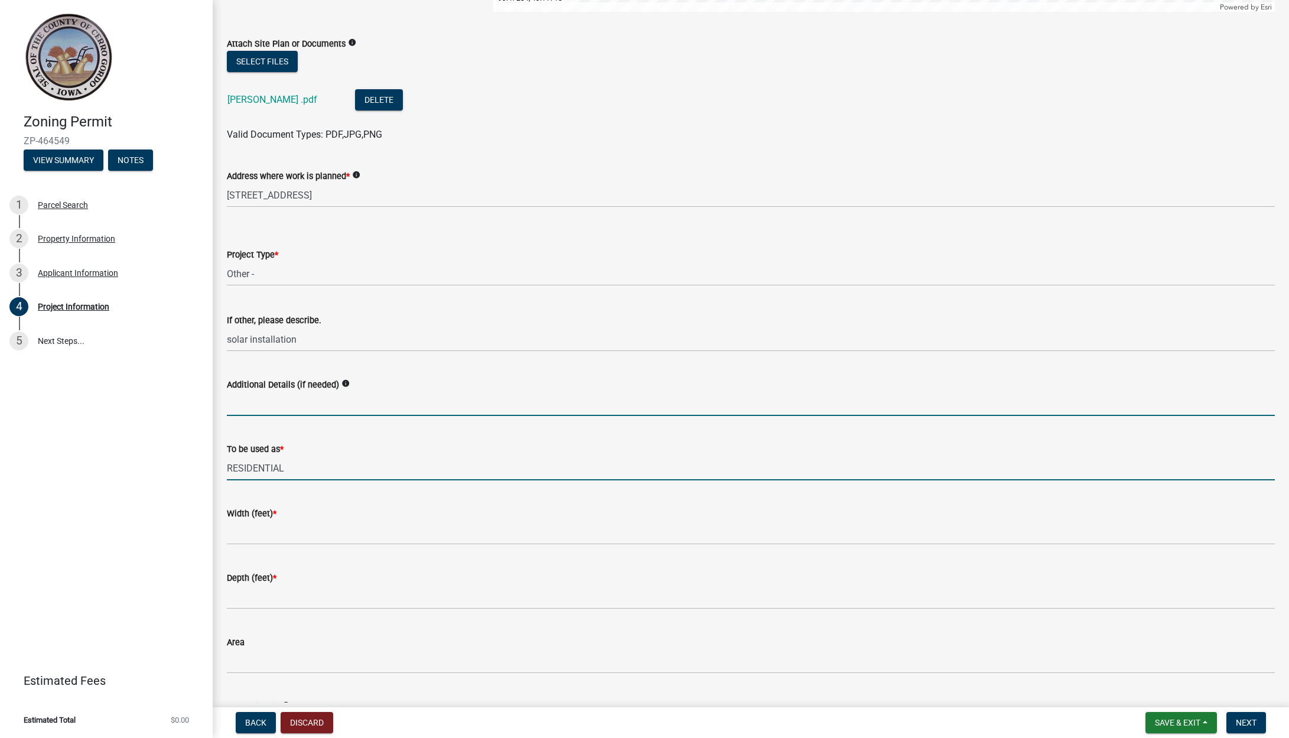
click at [295, 407] on input "Additional Details (if needed)" at bounding box center [751, 404] width 1048 height 24
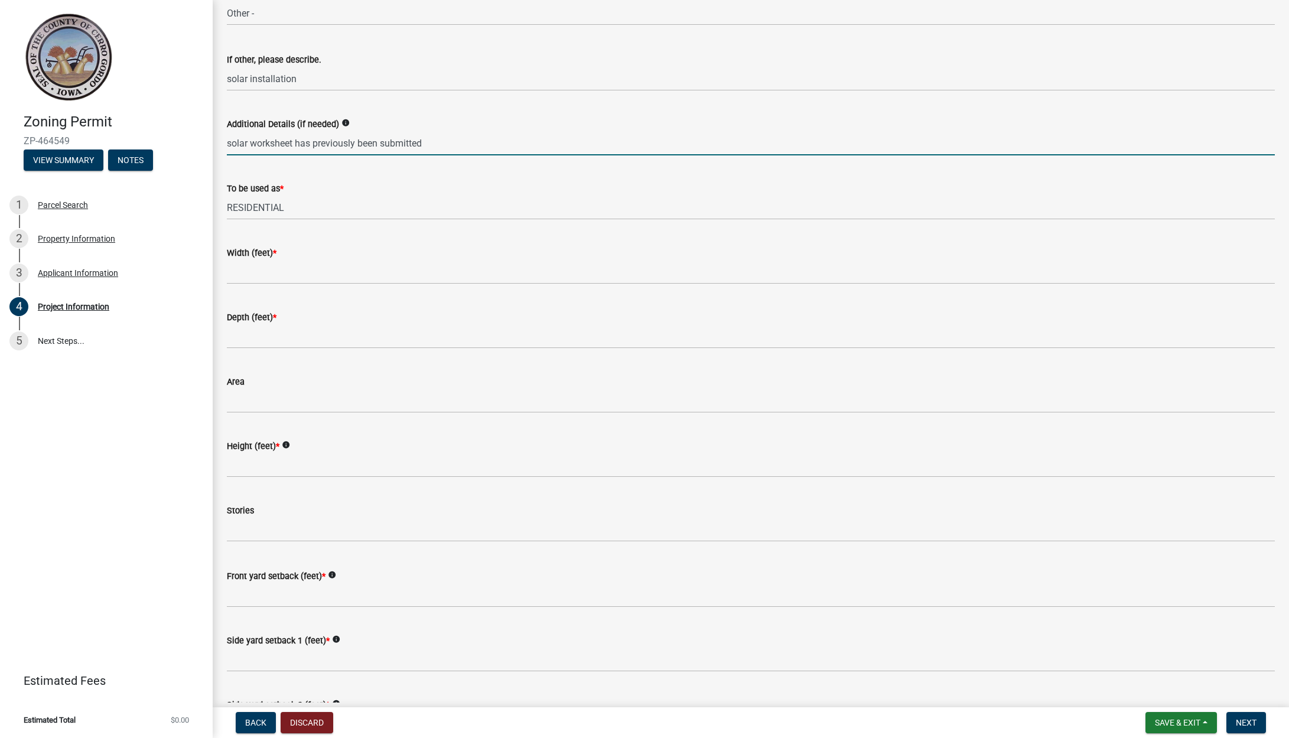
scroll to position [643, 0]
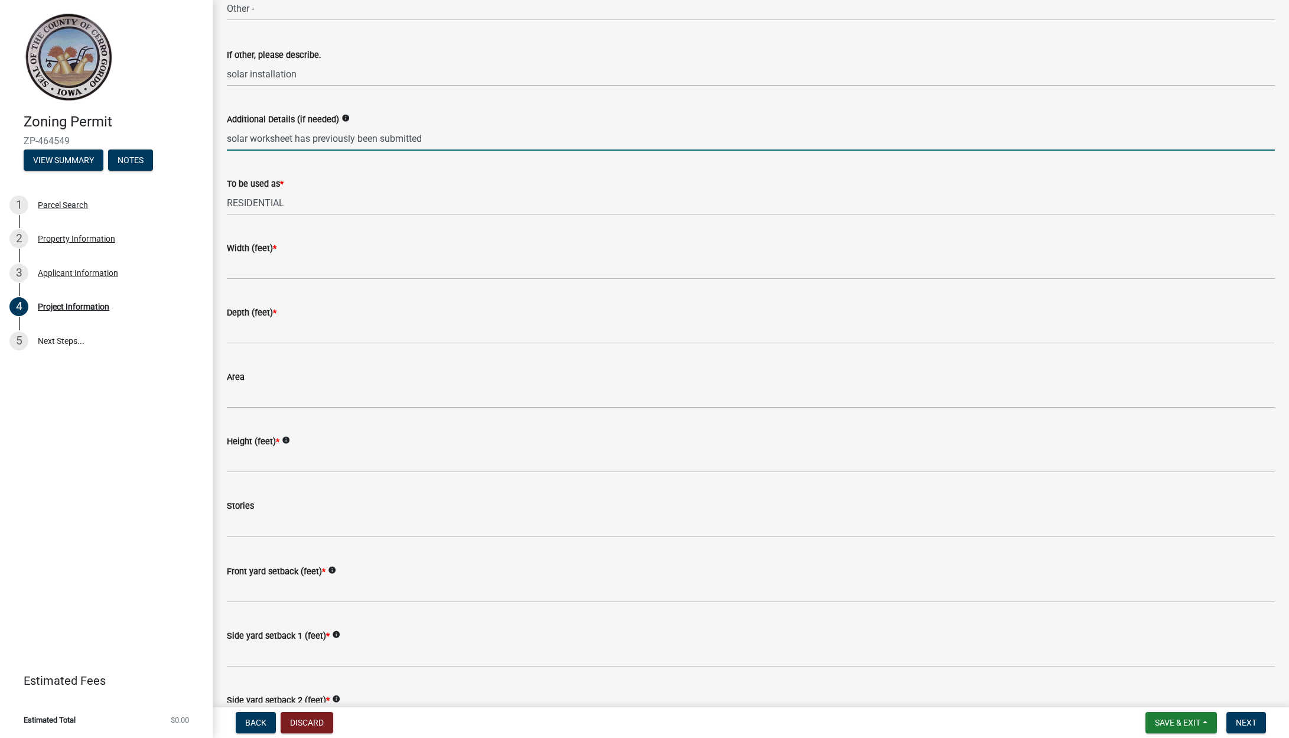
type input "solar worksheet has previously been submitted"
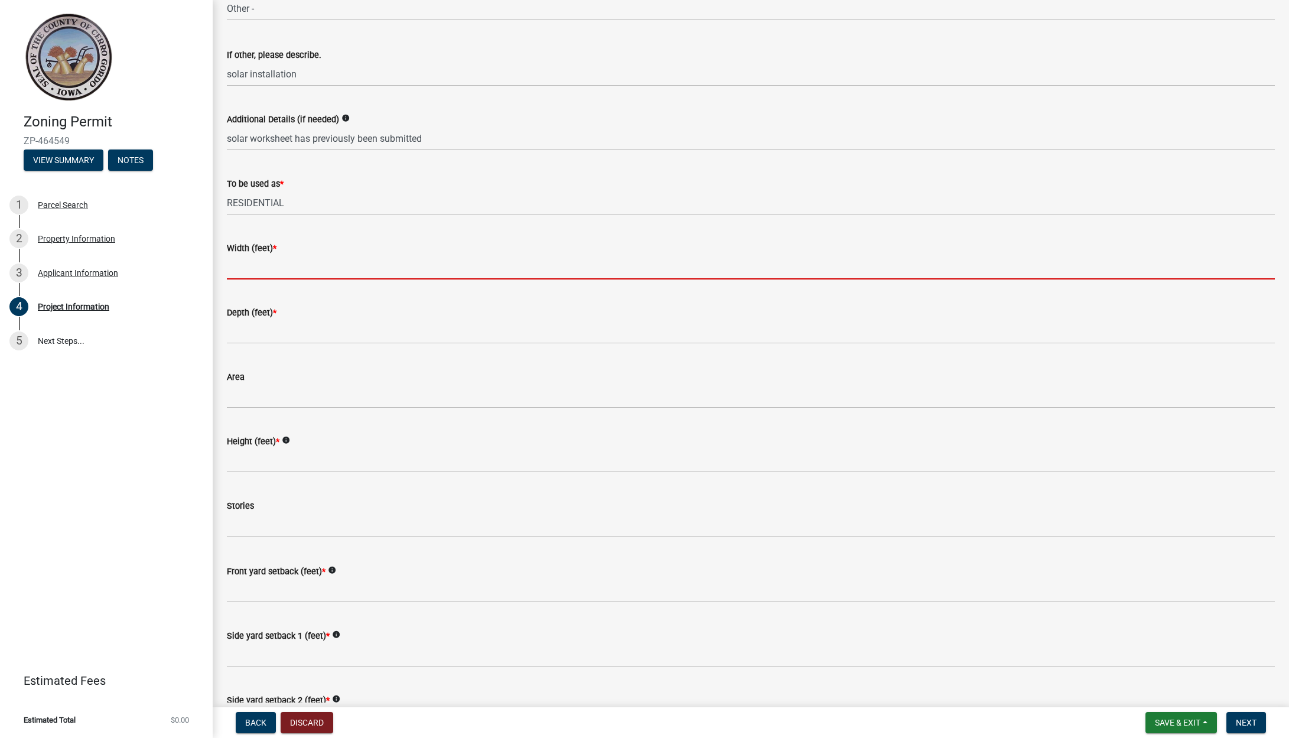
click at [282, 273] on input "Width (feet) *" at bounding box center [751, 267] width 1048 height 24
click at [257, 335] on input "Depth (feet) *" at bounding box center [751, 331] width 1048 height 24
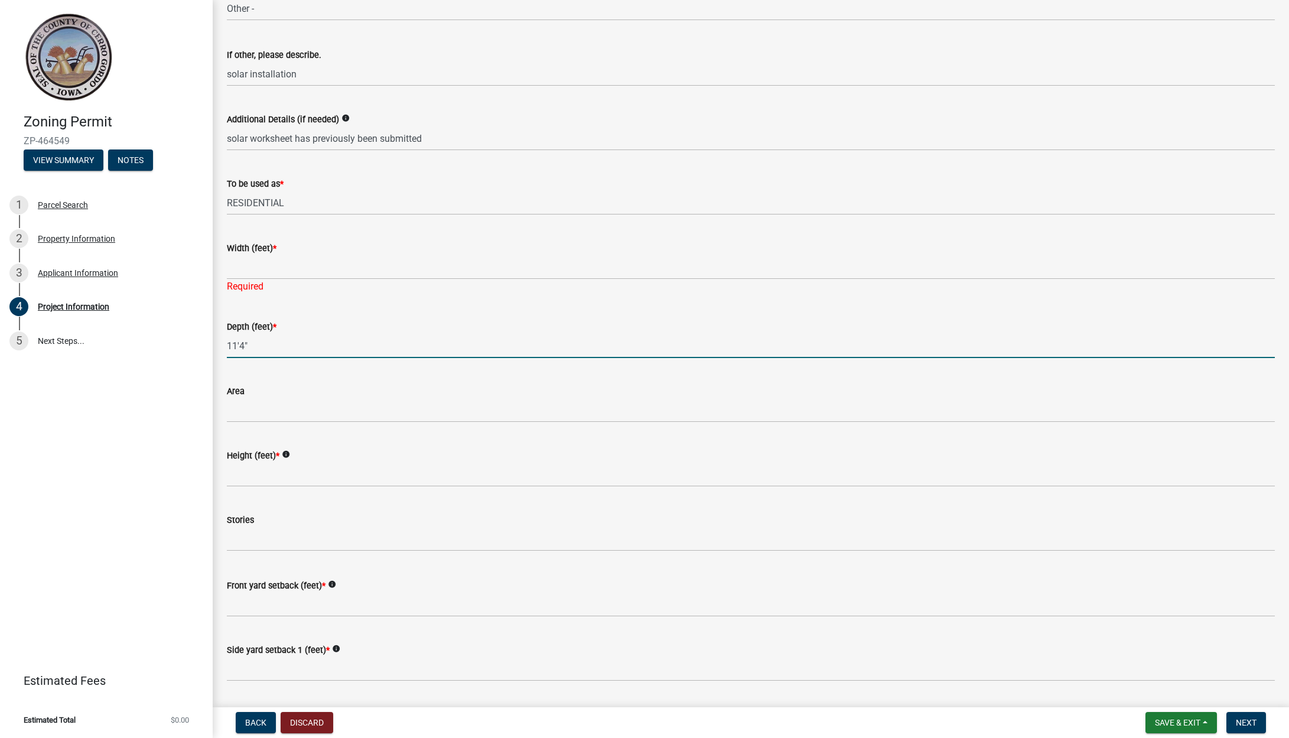
type input "11'4""
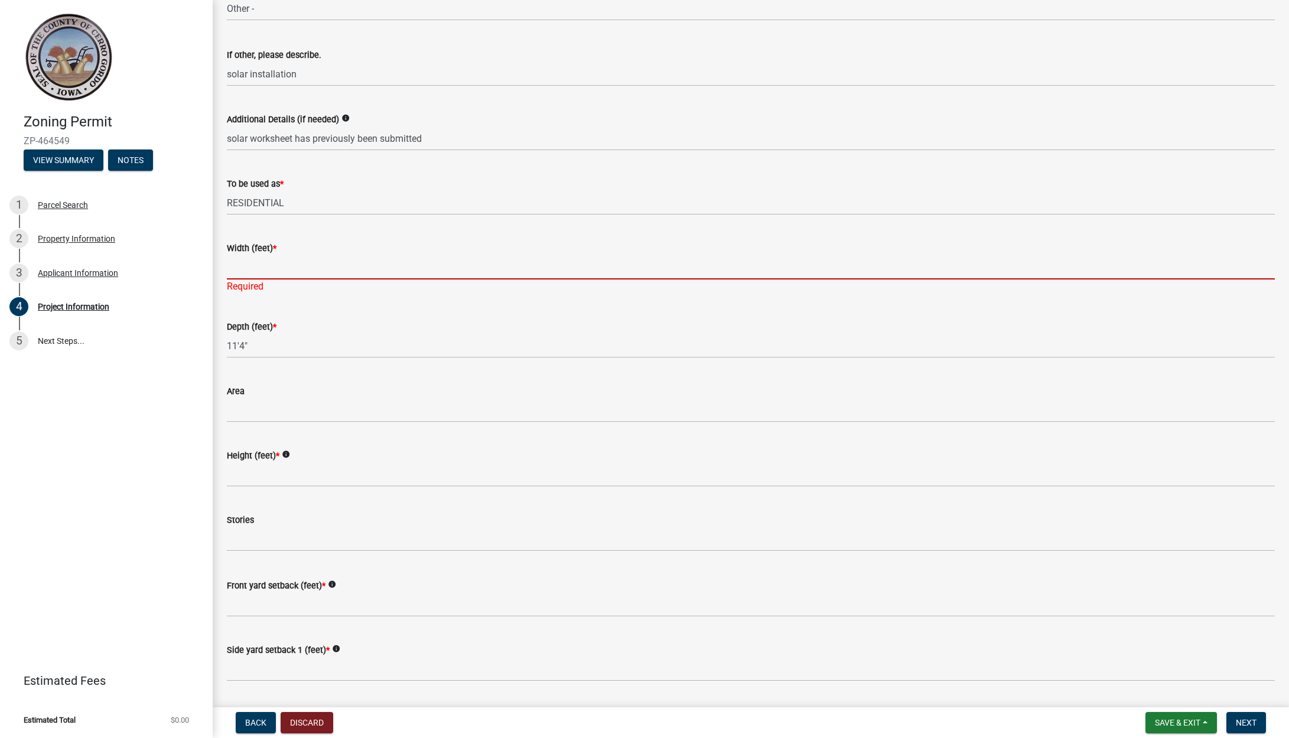
click at [283, 269] on input "Width (feet) *" at bounding box center [751, 267] width 1048 height 24
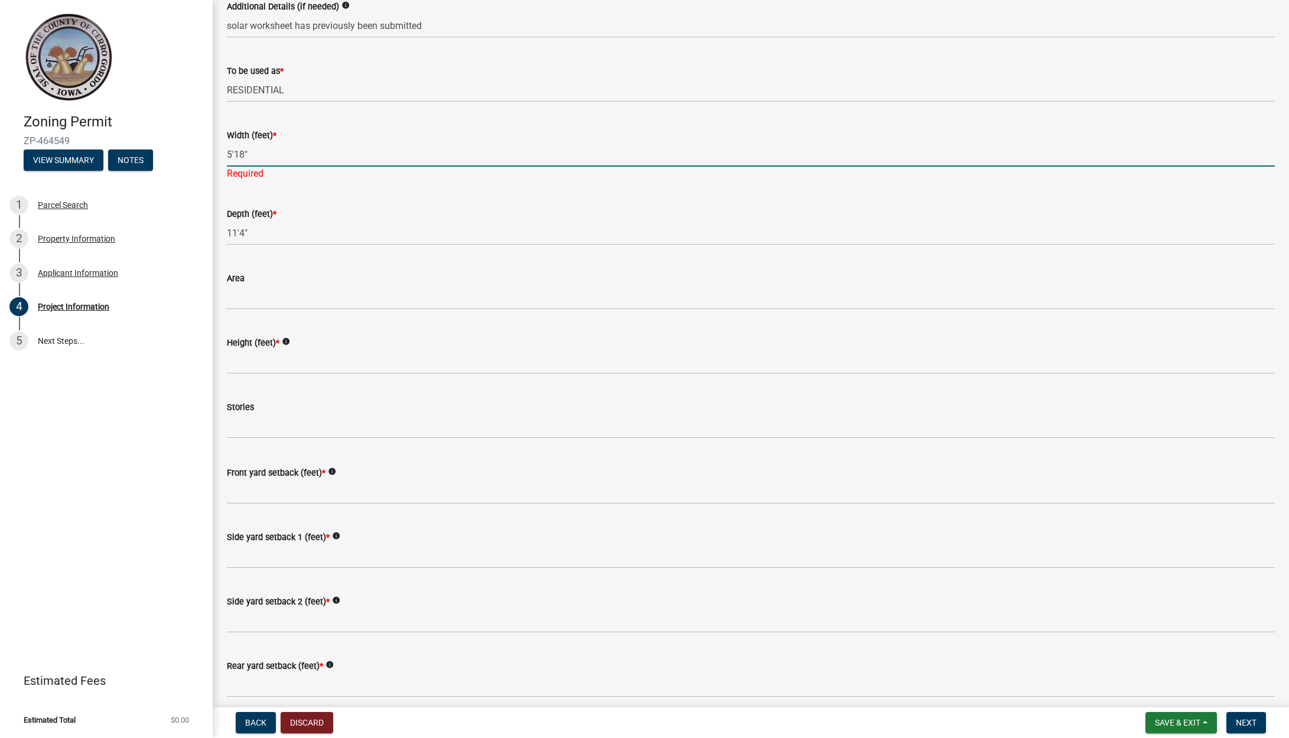
scroll to position [855, 0]
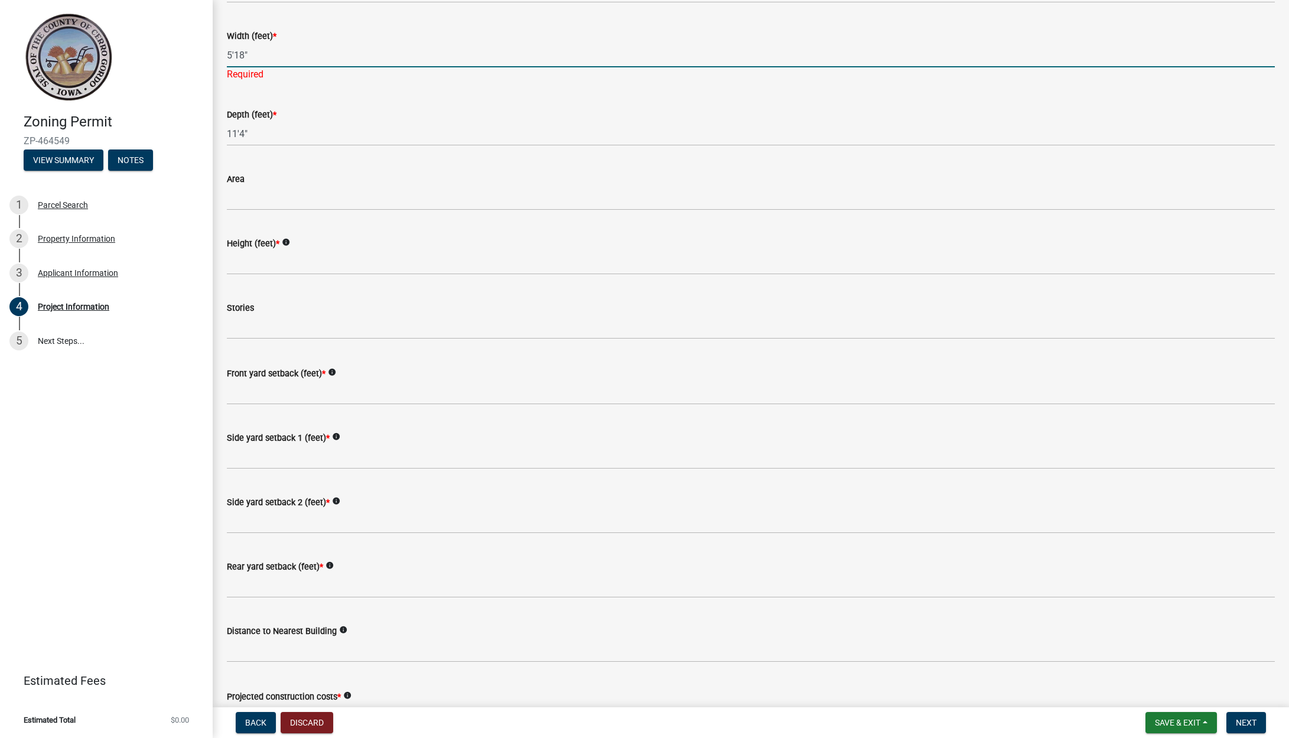
type input "5'18""
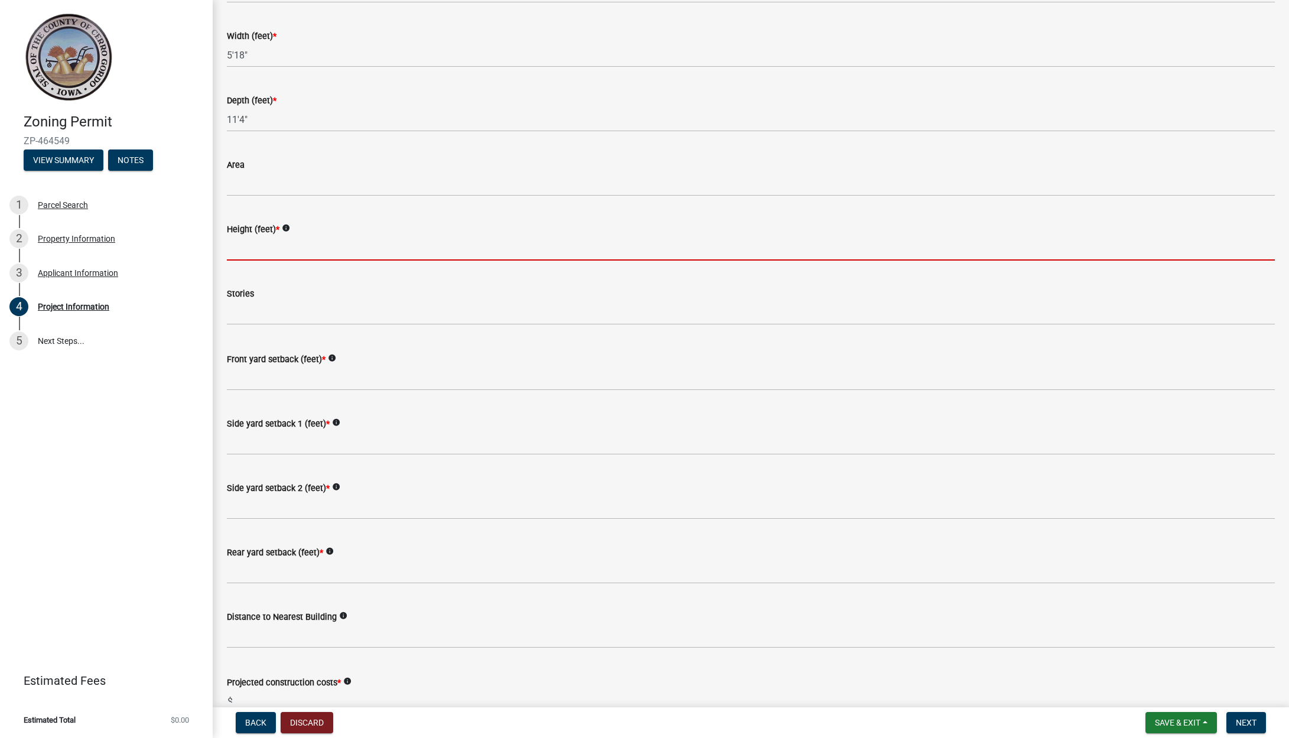
click at [287, 273] on wm-data-entity-input-list "Site Plan info Sketch Layer Reference Layer Mapproxy Annotation Lot Dim 100 Lot…" at bounding box center [751, 34] width 1048 height 1646
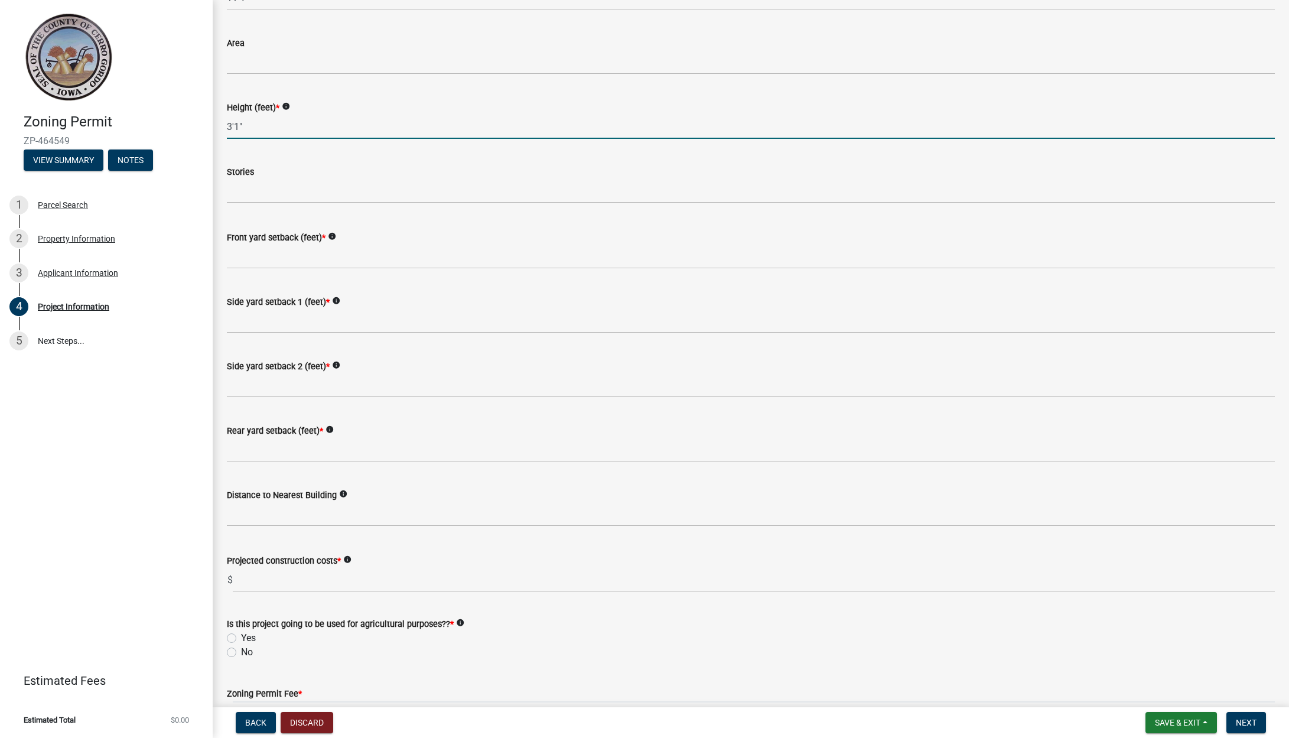
scroll to position [999, 0]
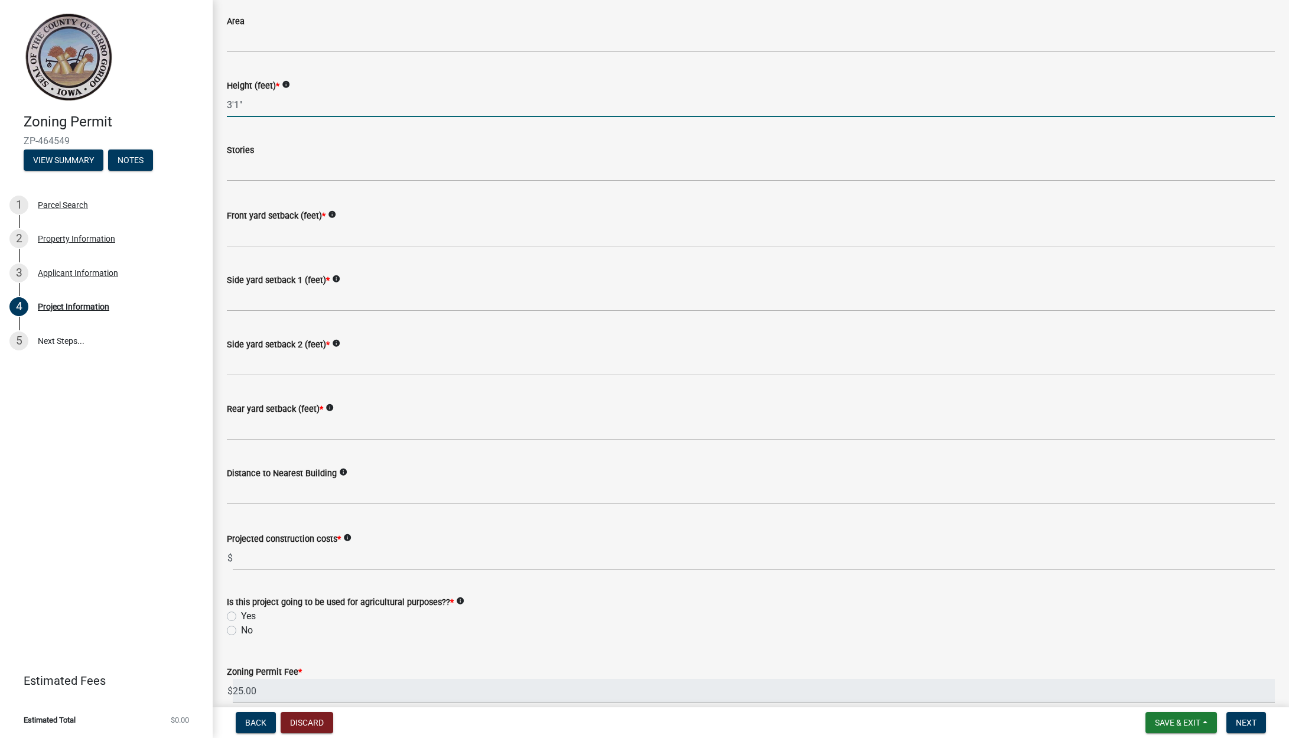
type input "3'1""
click at [320, 242] on input "Front yard setback (feet) *" at bounding box center [751, 235] width 1048 height 24
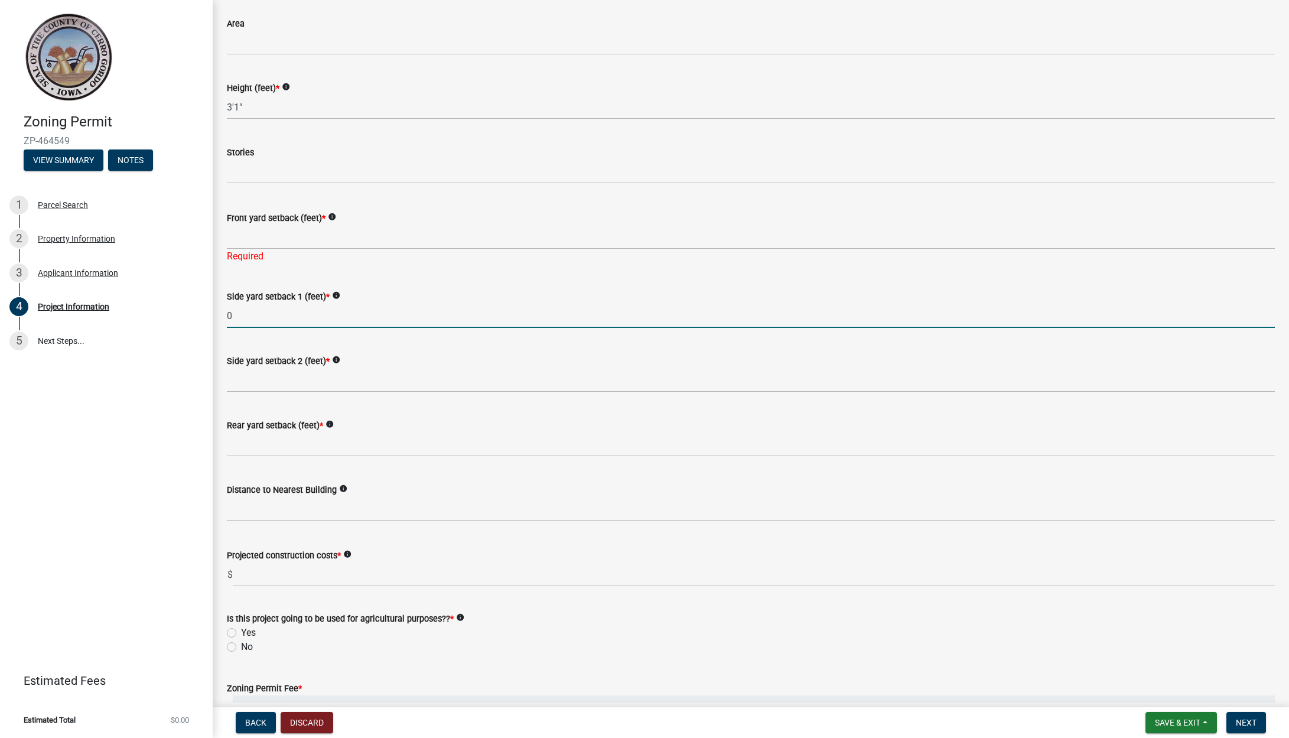
type input "0"
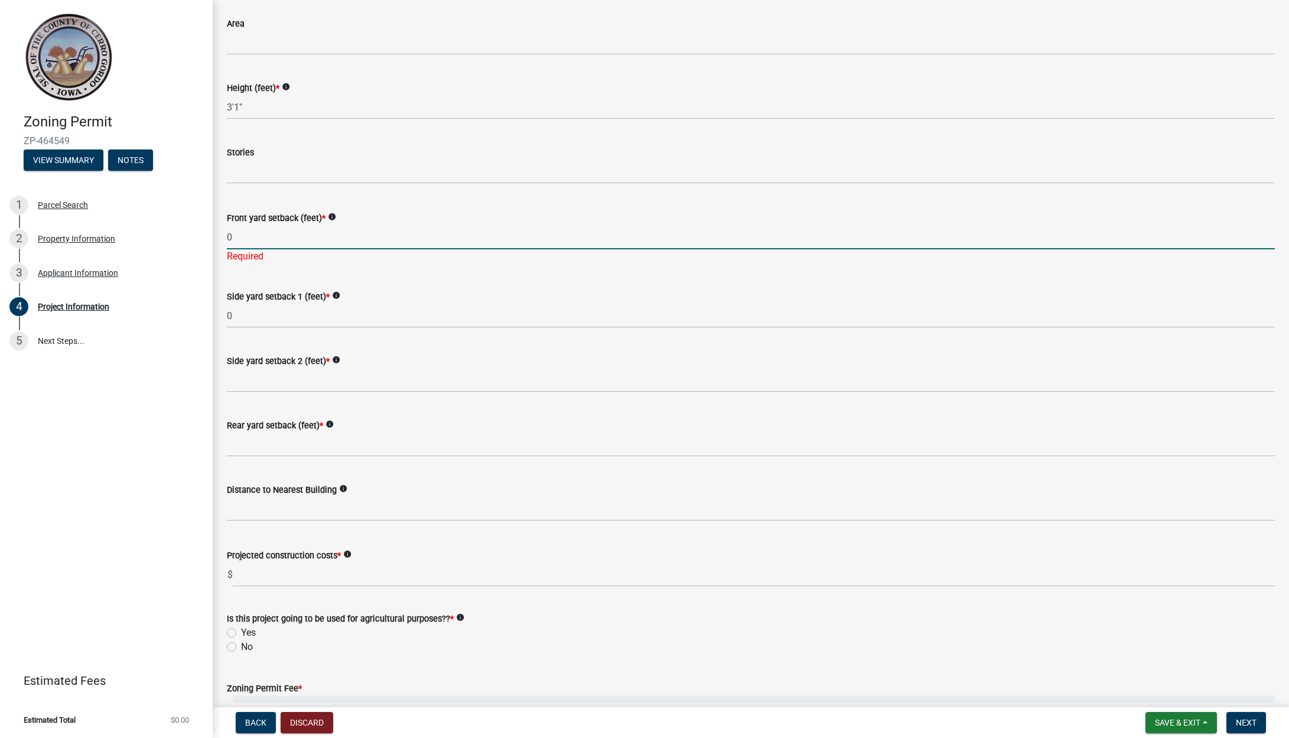
type input "0"
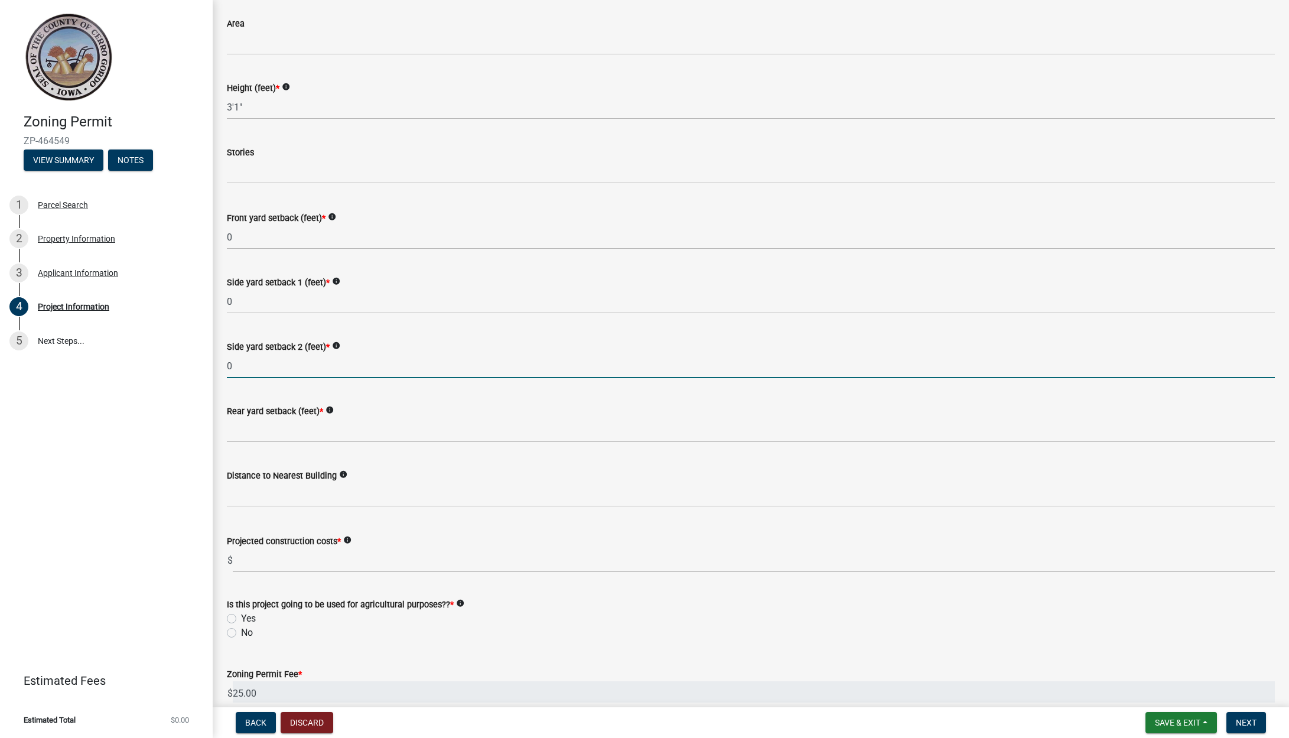
type input "0"
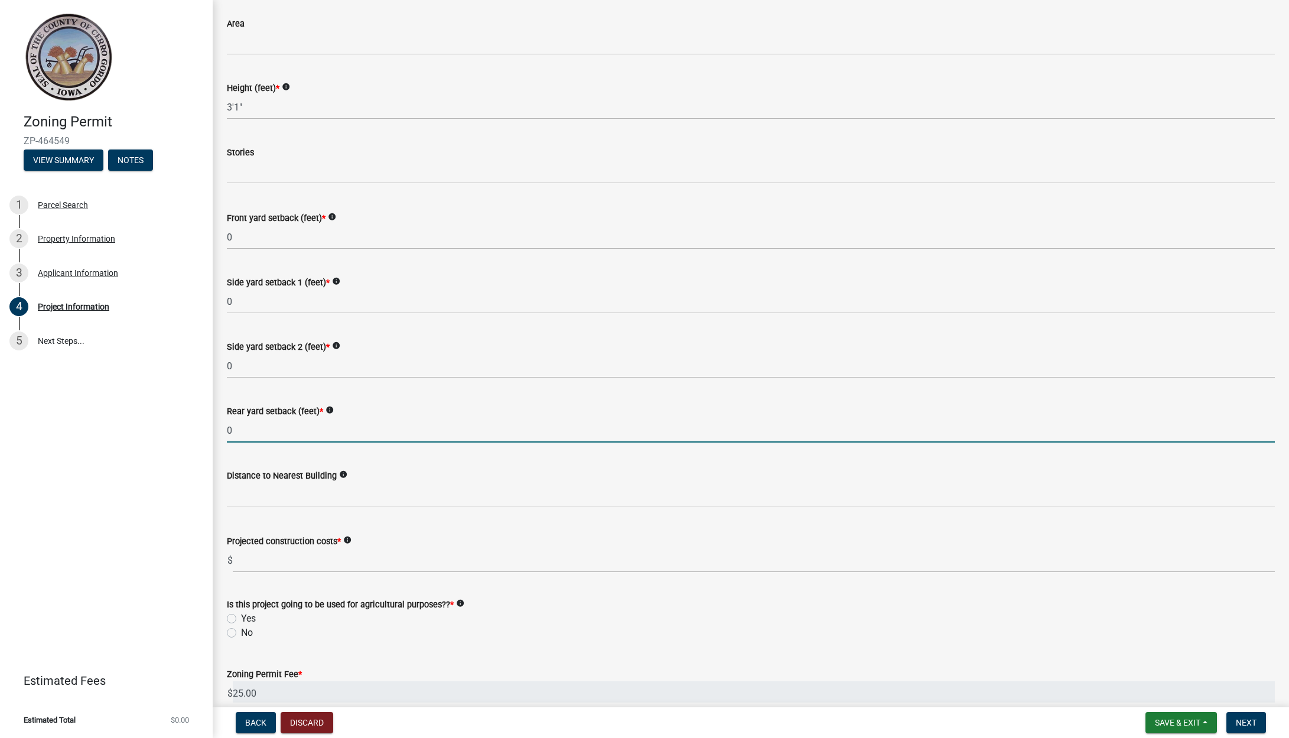
type input "0"
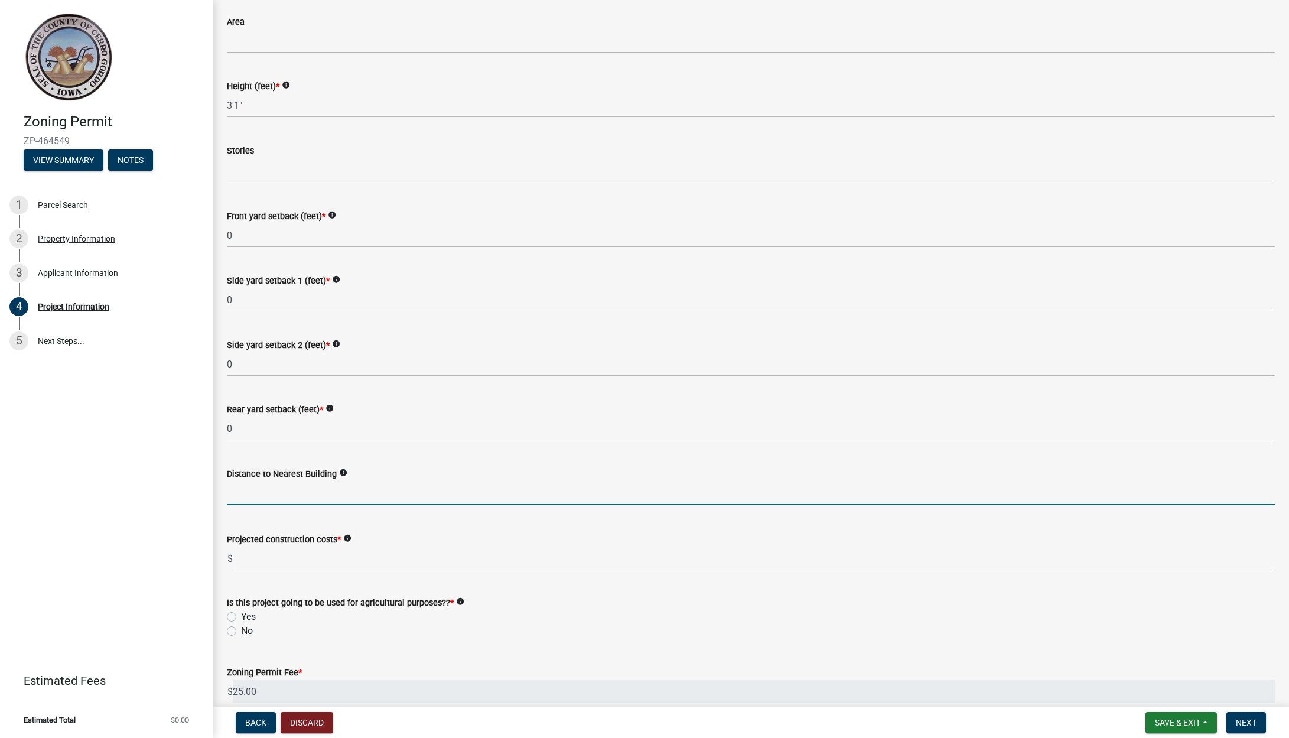
scroll to position [1003, 0]
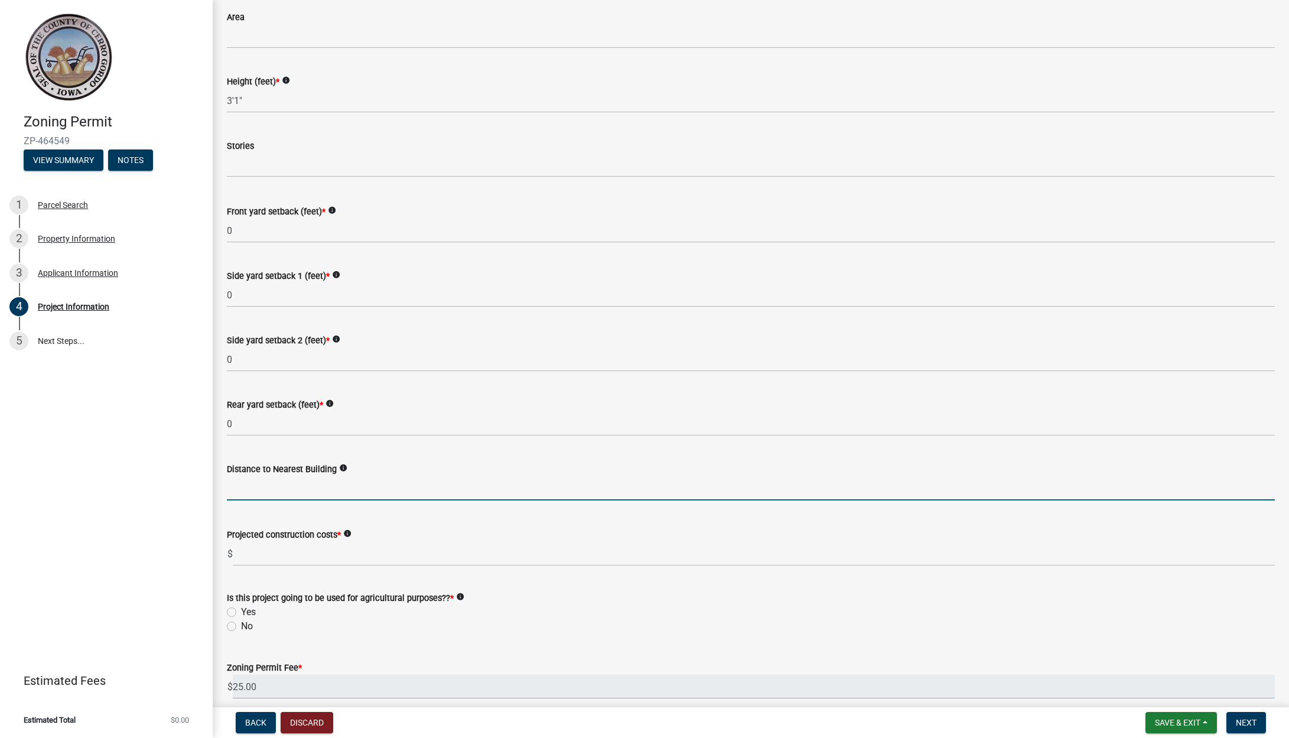
drag, startPoint x: 231, startPoint y: 624, endPoint x: 249, endPoint y: 624, distance: 17.7
click at [241, 624] on label "No" at bounding box center [247, 626] width 12 height 14
click at [241, 624] on input "No" at bounding box center [245, 623] width 8 height 8
radio input "true"
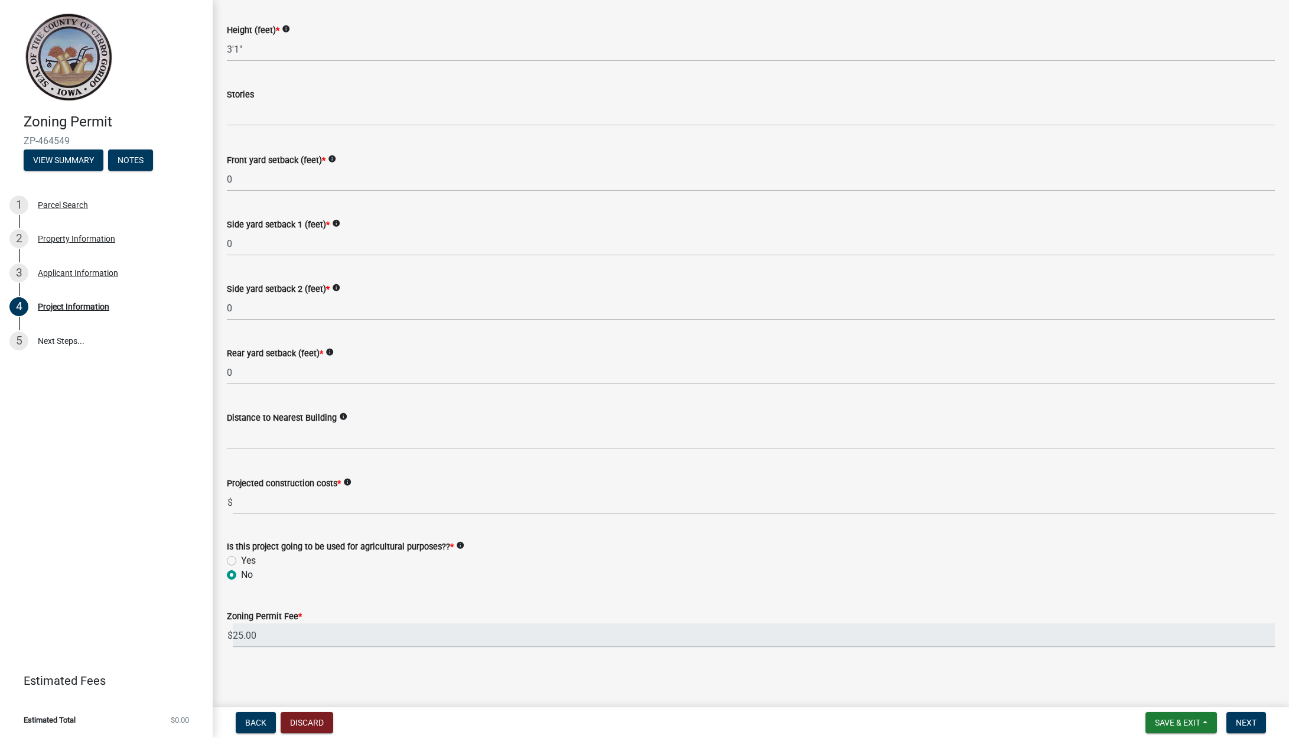
scroll to position [1056, 0]
click at [1237, 721] on span "Next" at bounding box center [1245, 721] width 21 height 9
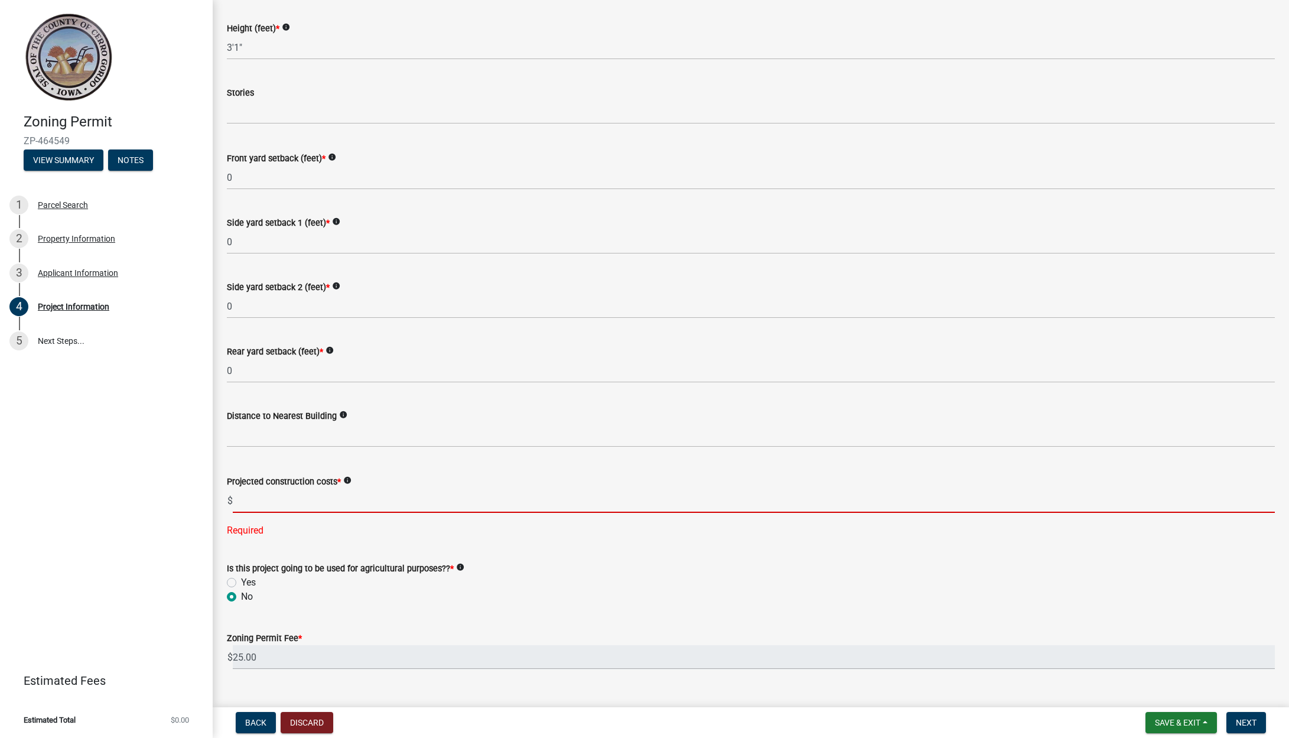
click at [429, 501] on input "text" at bounding box center [754, 500] width 1042 height 24
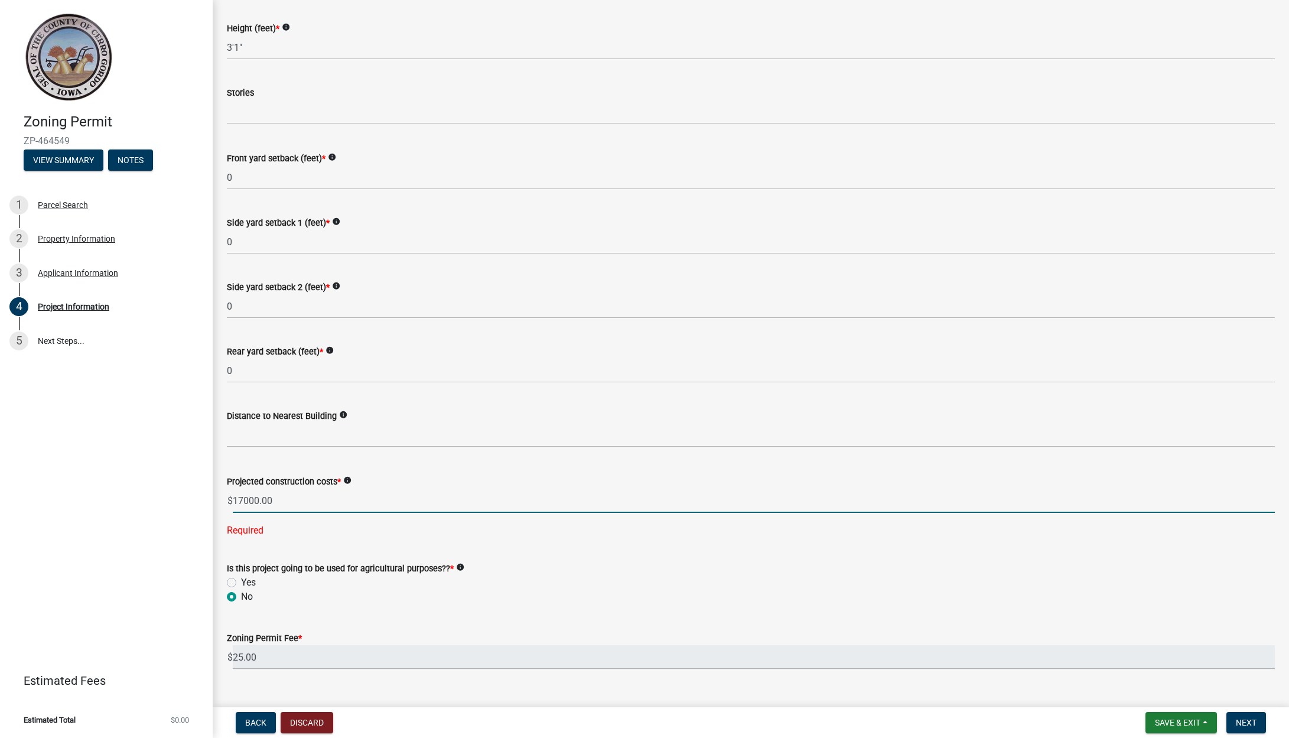
scroll to position [1079, 0]
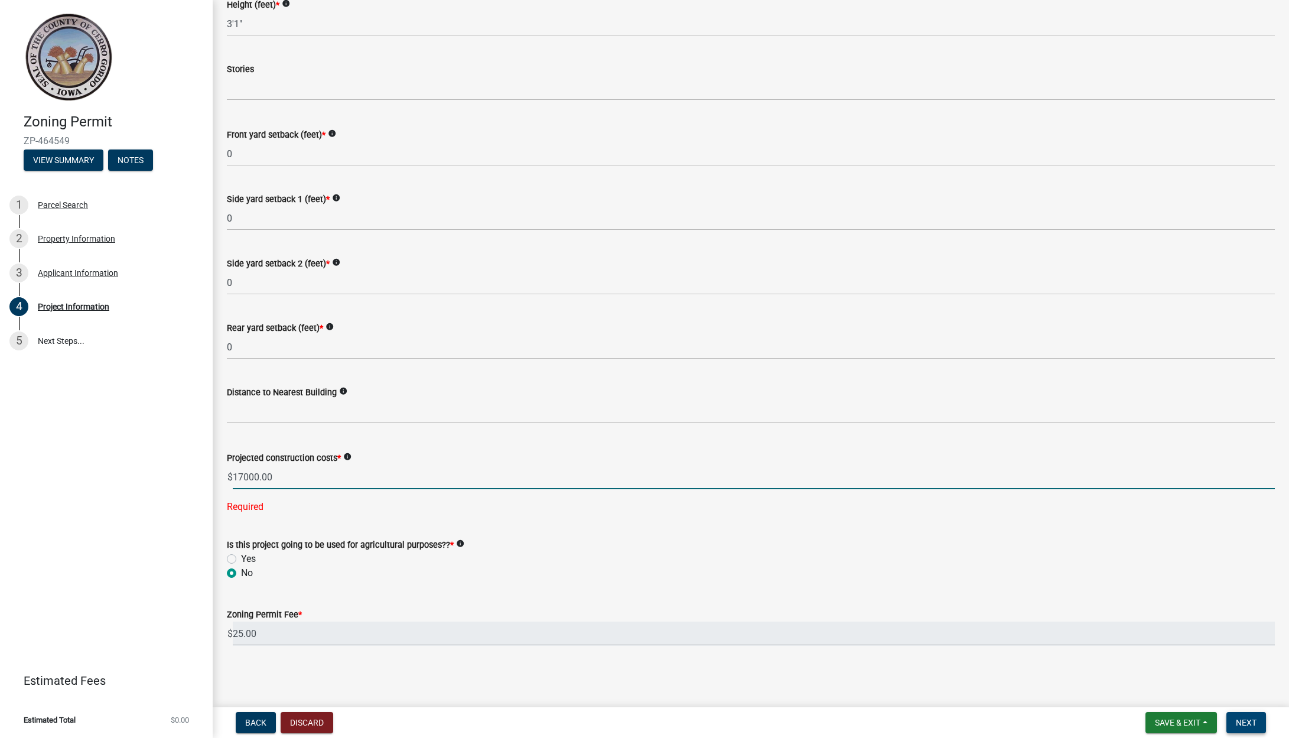
type input "17000"
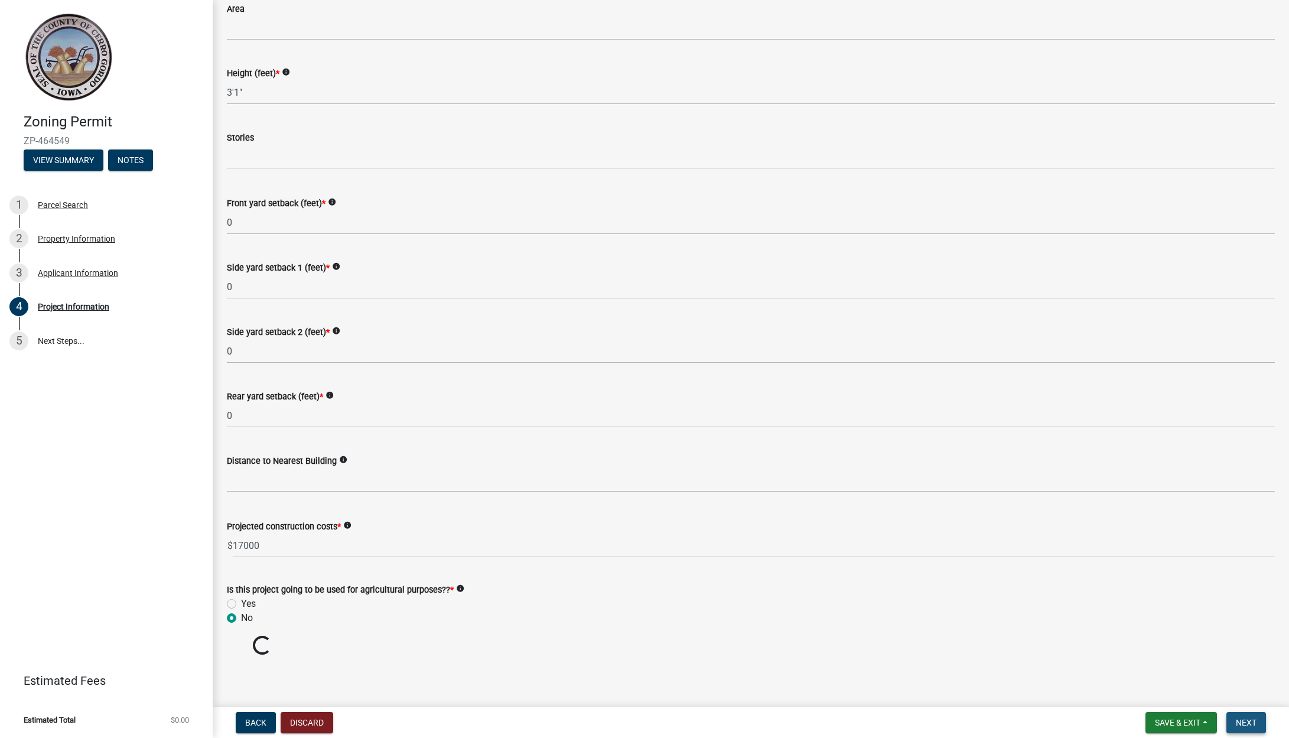
scroll to position [990, 0]
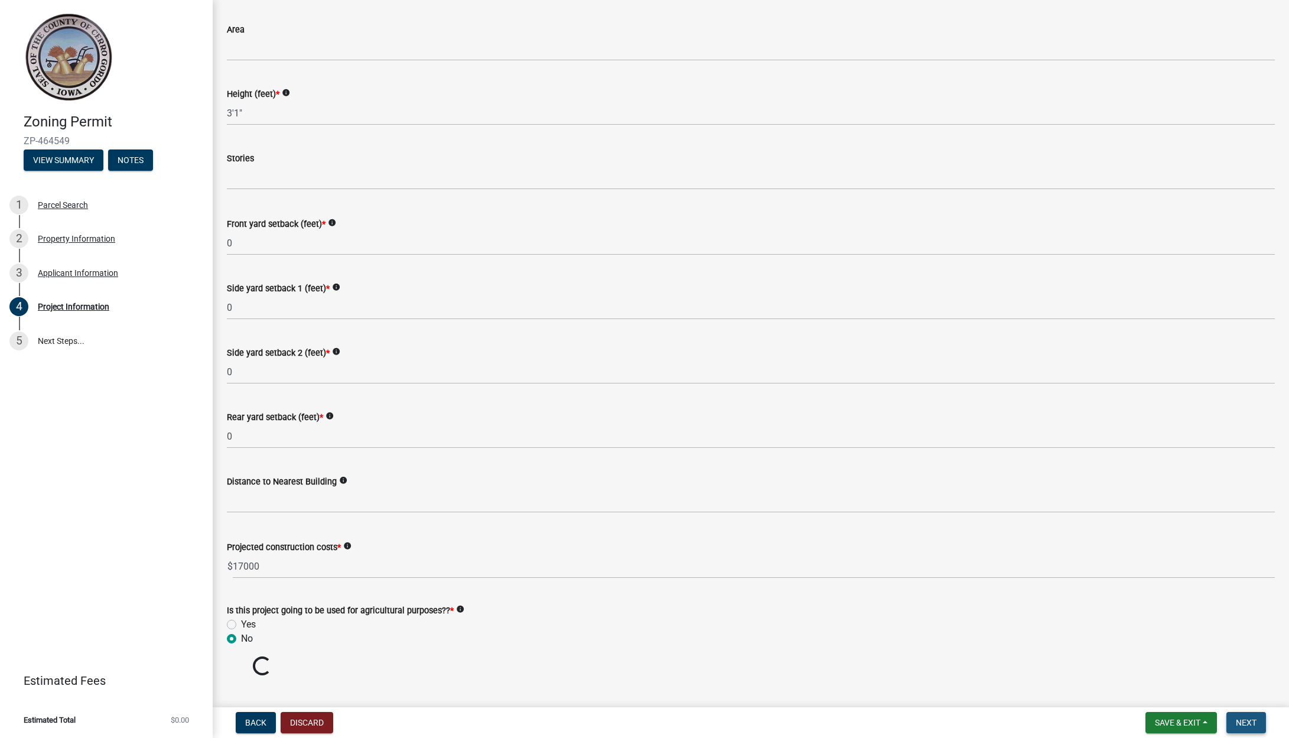
drag, startPoint x: 1241, startPoint y: 729, endPoint x: 1224, endPoint y: 735, distance: 18.3
click at [1241, 729] on button "Next" at bounding box center [1246, 722] width 40 height 21
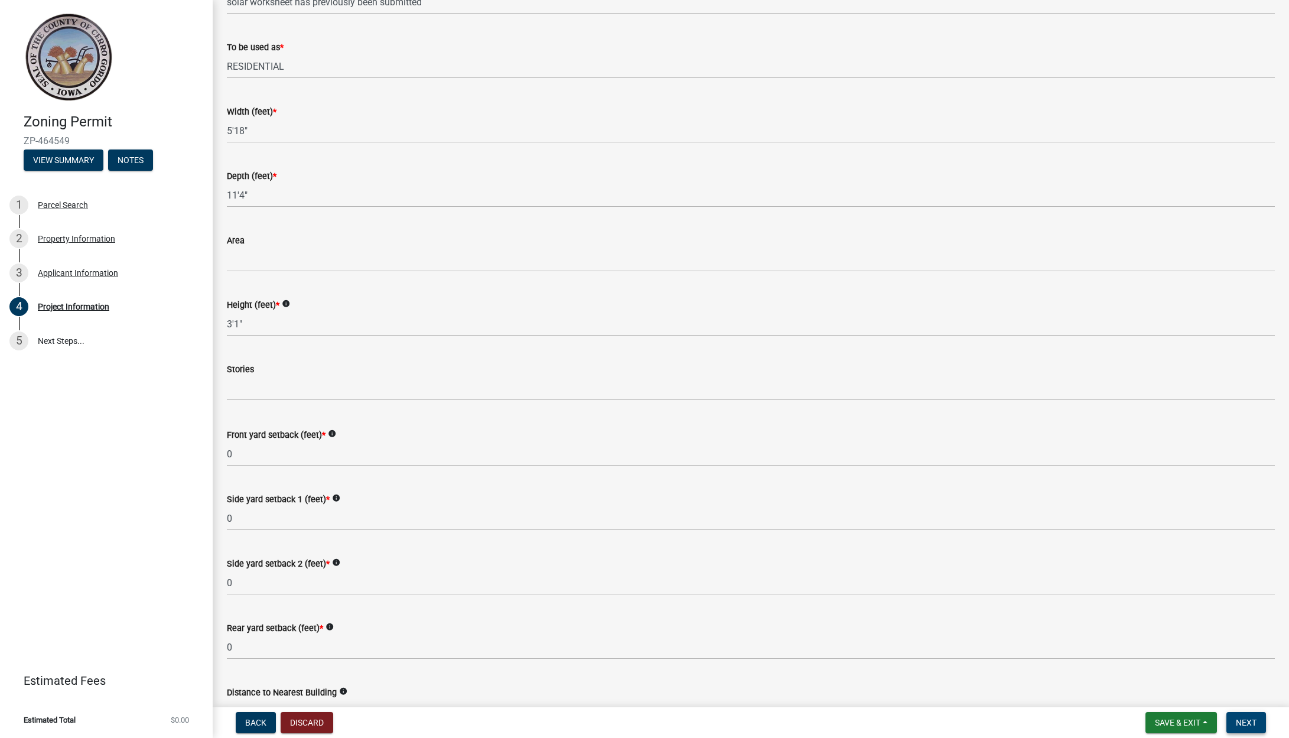
scroll to position [842, 0]
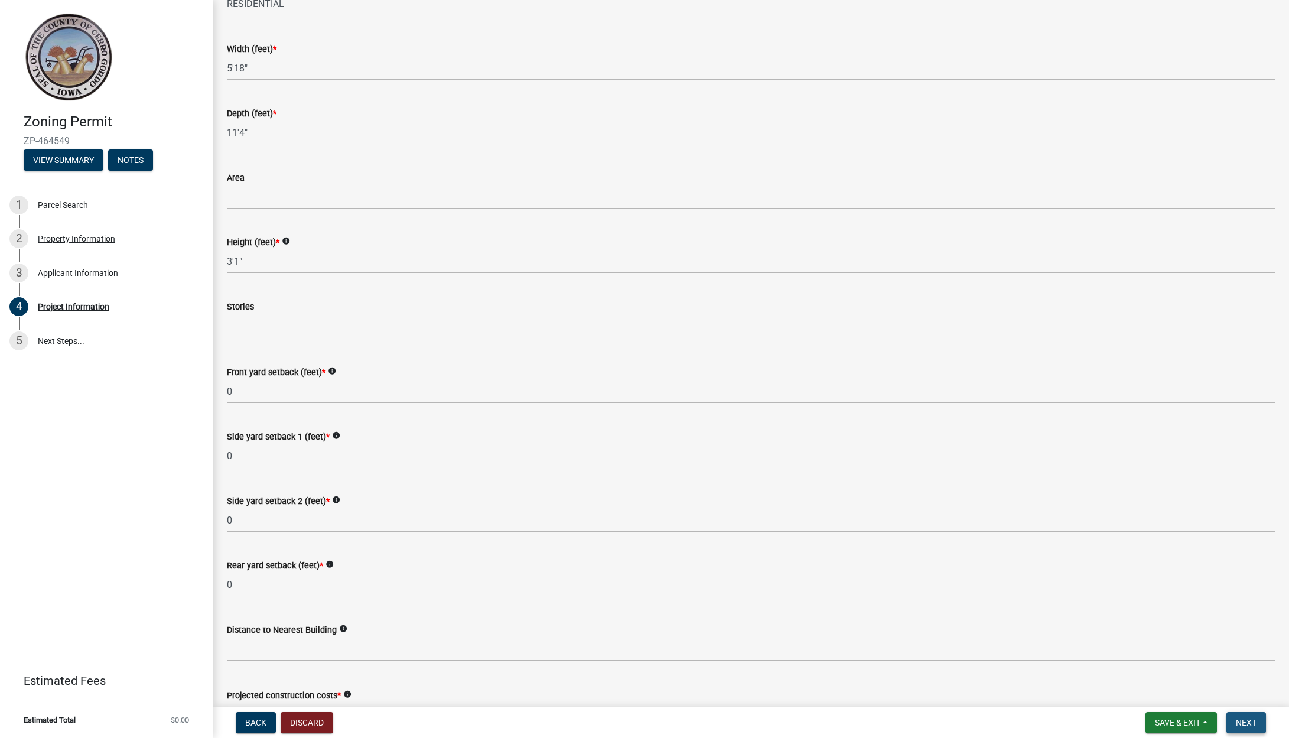
click at [1231, 725] on button "Next" at bounding box center [1246, 722] width 40 height 21
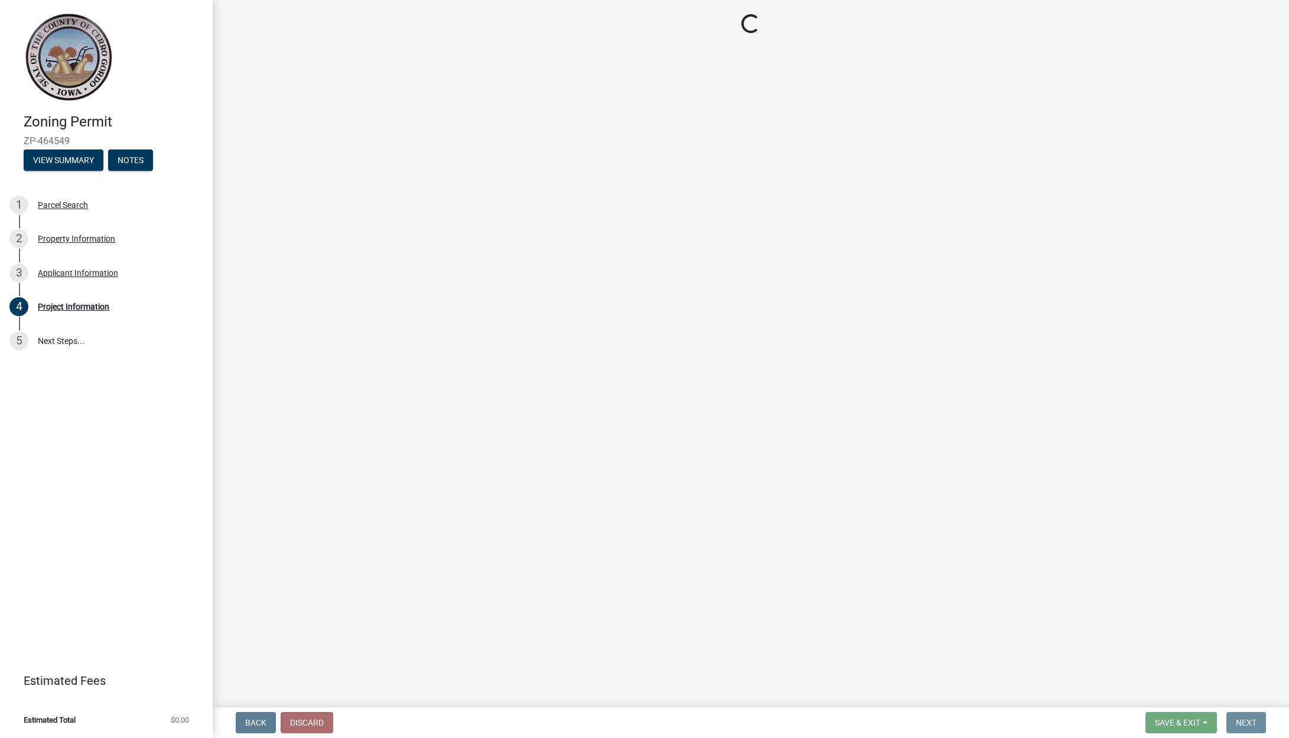
scroll to position [0, 0]
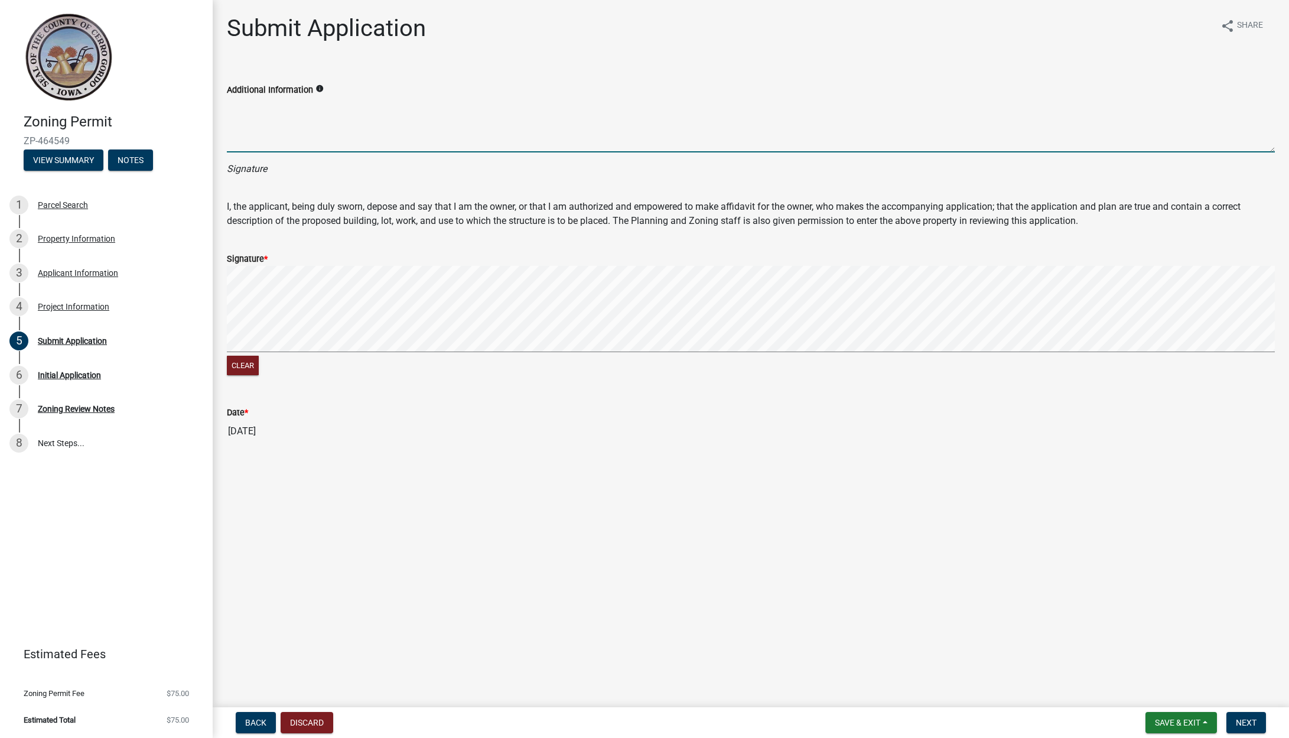
click at [273, 142] on textarea "Additional Information" at bounding box center [751, 125] width 1048 height 56
drag, startPoint x: 286, startPoint y: 106, endPoint x: 236, endPoint y: 138, distance: 59.5
click at [236, 138] on textarea "Additional Information" at bounding box center [751, 125] width 1048 height 56
click at [265, 143] on textarea "Additional Information" at bounding box center [751, 125] width 1048 height 56
type textarea "[PERSON_NAME]"
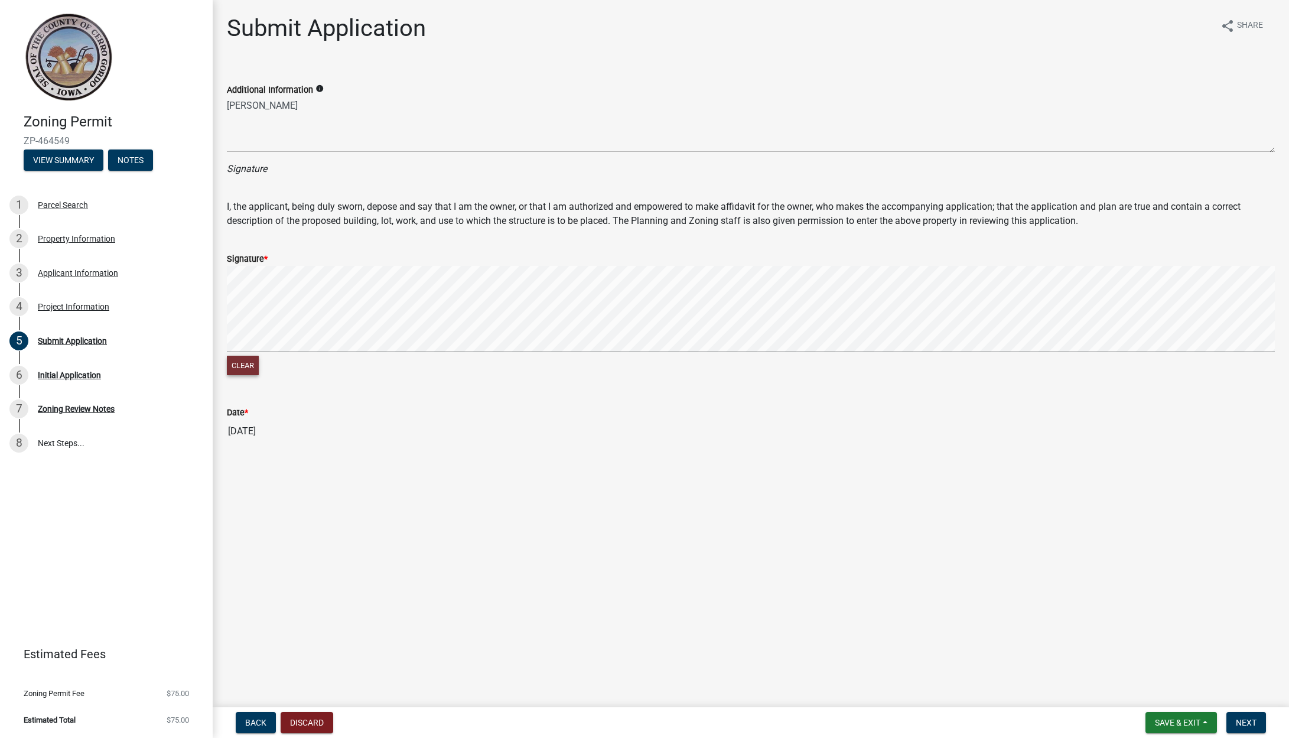
drag, startPoint x: 252, startPoint y: 363, endPoint x: 262, endPoint y: 354, distance: 13.4
click at [252, 363] on button "Clear" at bounding box center [243, 364] width 32 height 19
drag, startPoint x: 252, startPoint y: 367, endPoint x: 265, endPoint y: 358, distance: 15.2
click at [252, 367] on button "Clear" at bounding box center [243, 364] width 32 height 19
drag, startPoint x: 1250, startPoint y: 725, endPoint x: 1241, endPoint y: 726, distance: 9.0
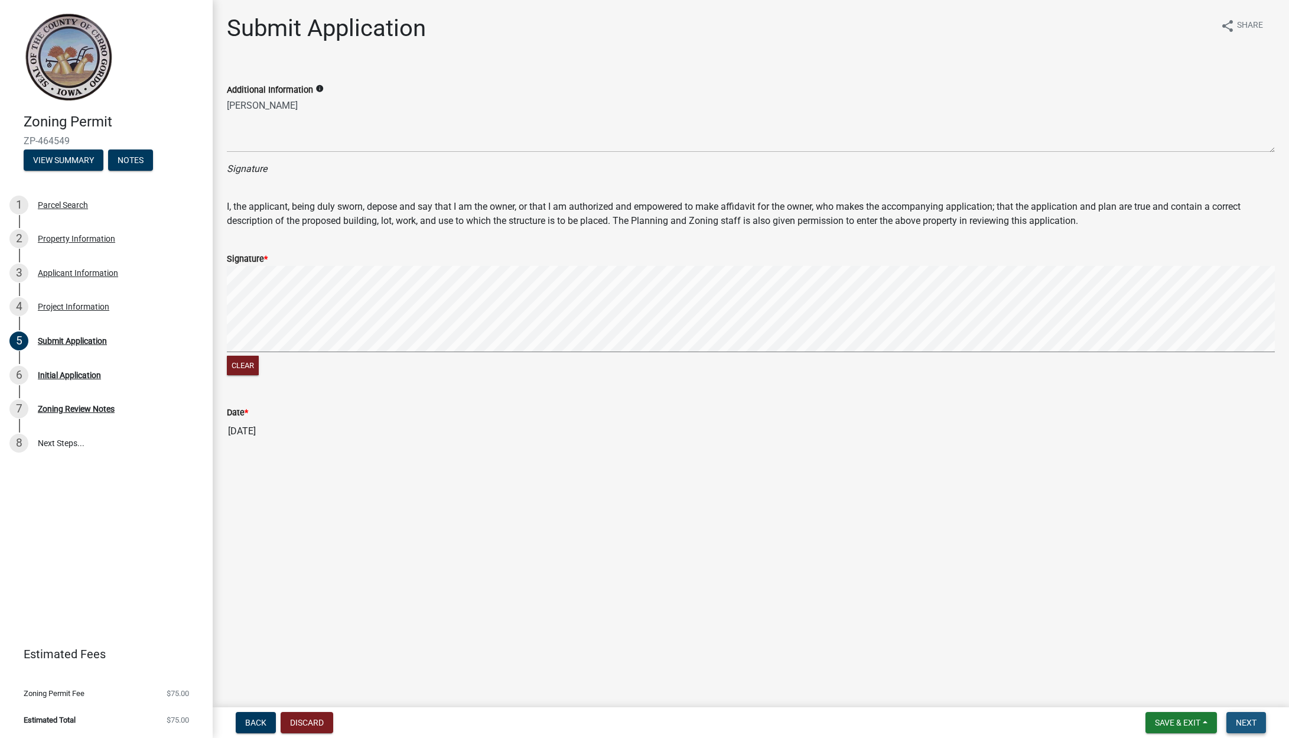
click at [1250, 725] on span "Next" at bounding box center [1245, 721] width 21 height 9
